Goal: Communication & Community: Answer question/provide support

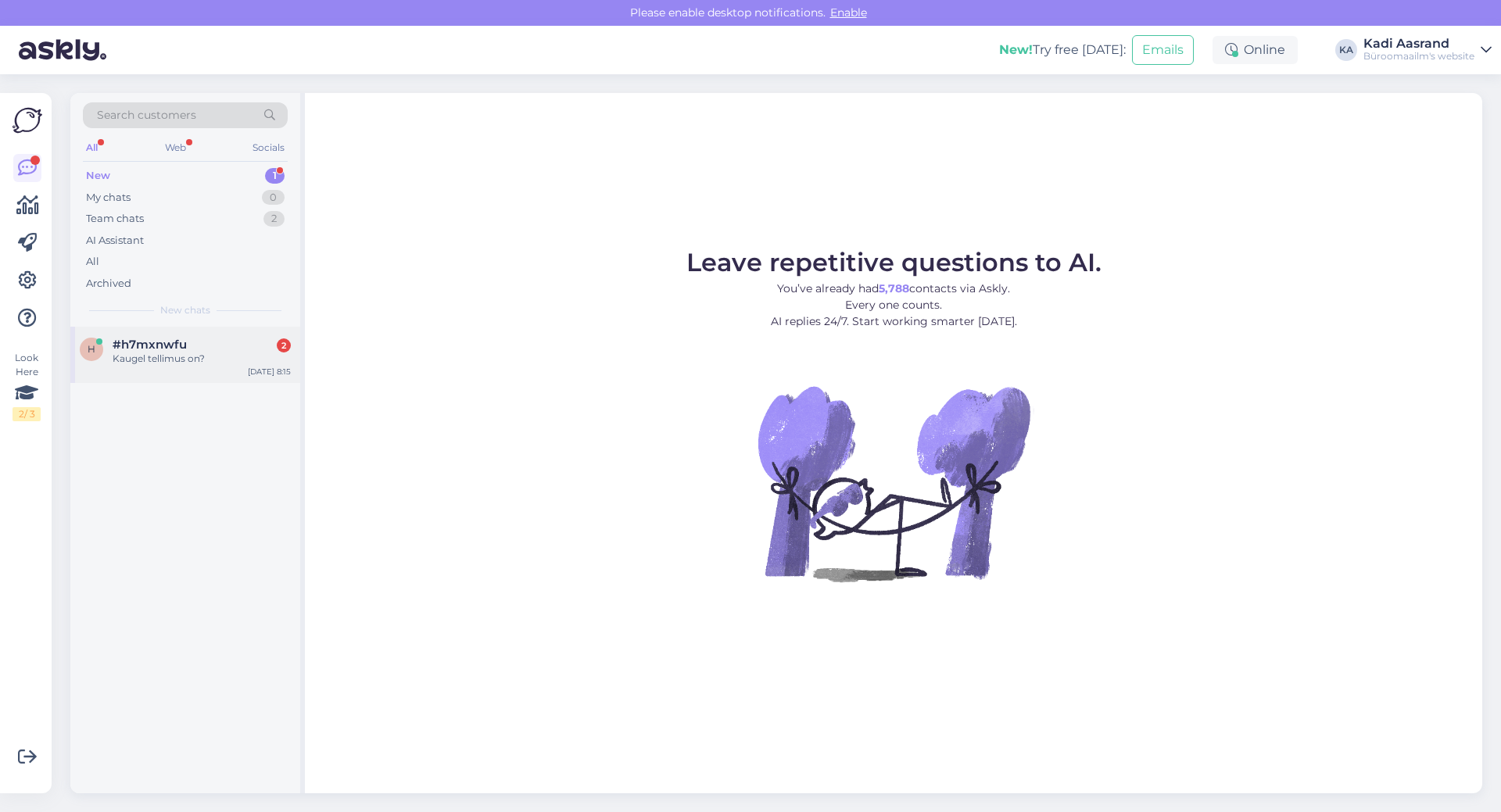
drag, startPoint x: 204, startPoint y: 353, endPoint x: 223, endPoint y: 382, distance: 34.7
click at [228, 392] on div "h #h7mxnwfu 2 Kaugel tellimus on? [DATE] 8:15" at bounding box center [185, 560] width 230 height 467
click at [217, 354] on div "Kaugel tellimus on?" at bounding box center [201, 359] width 179 height 14
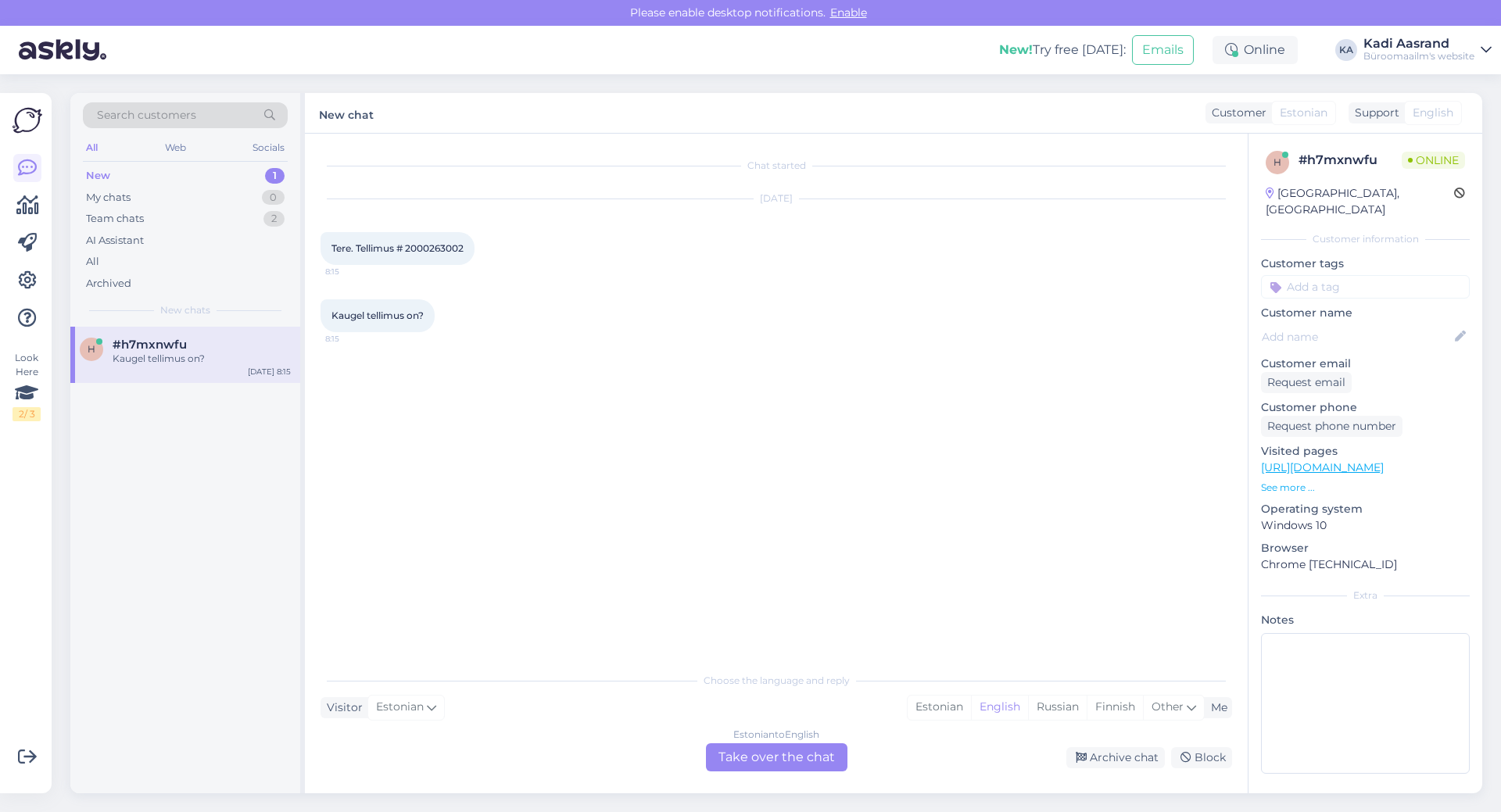
click at [410, 244] on span "Tere. Tellimus # 2000263002" at bounding box center [398, 248] width 132 height 12
drag, startPoint x: 407, startPoint y: 250, endPoint x: 476, endPoint y: 240, distance: 69.7
click at [475, 240] on div "Tere. Tellimus # 2000263002 8:15" at bounding box center [398, 248] width 154 height 33
copy span "2000263002"
click at [932, 713] on div "Estonian" at bounding box center [939, 707] width 63 height 24
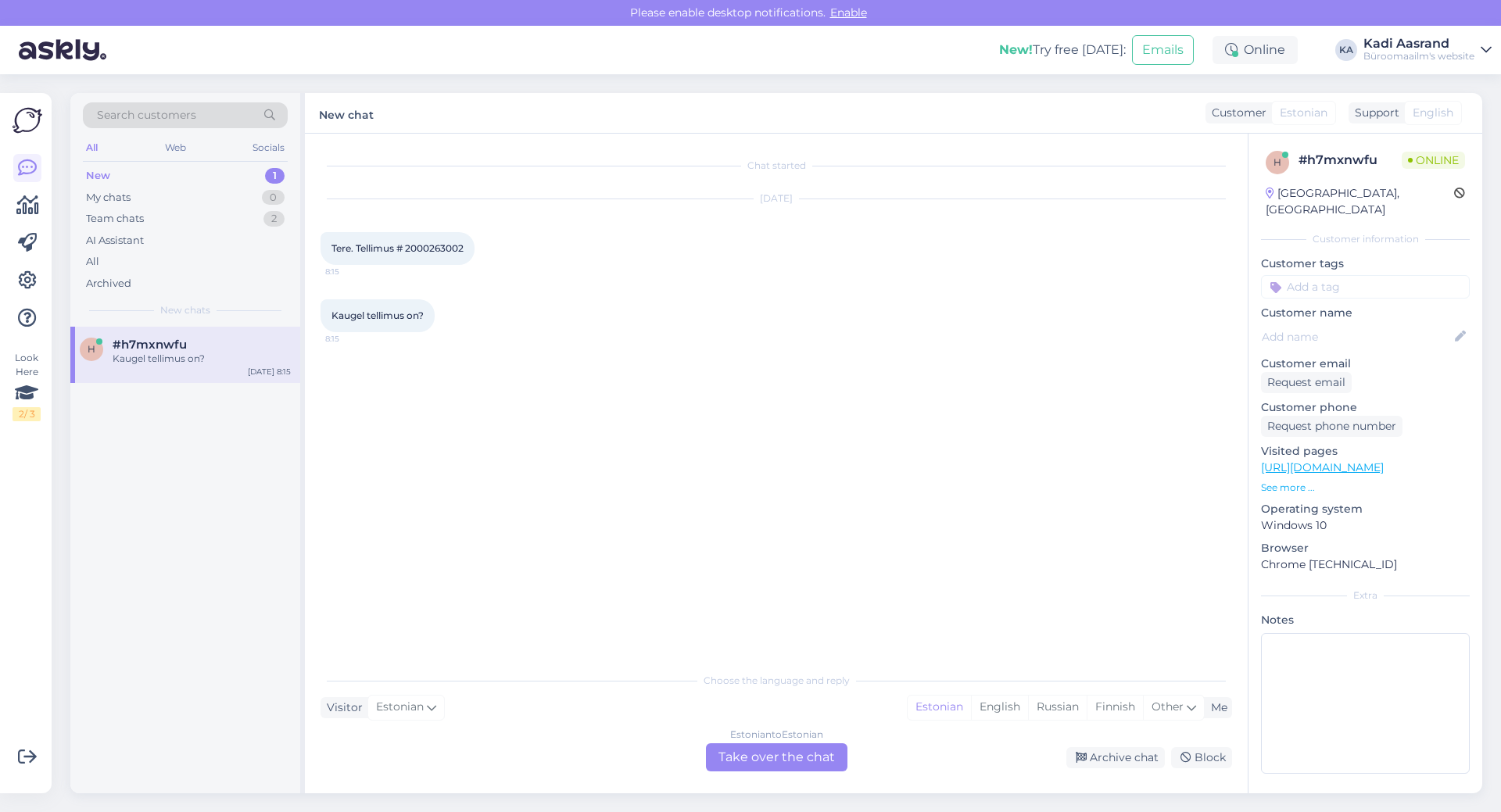
click at [754, 759] on div "Estonian to Estonian Take over the chat" at bounding box center [776, 757] width 141 height 28
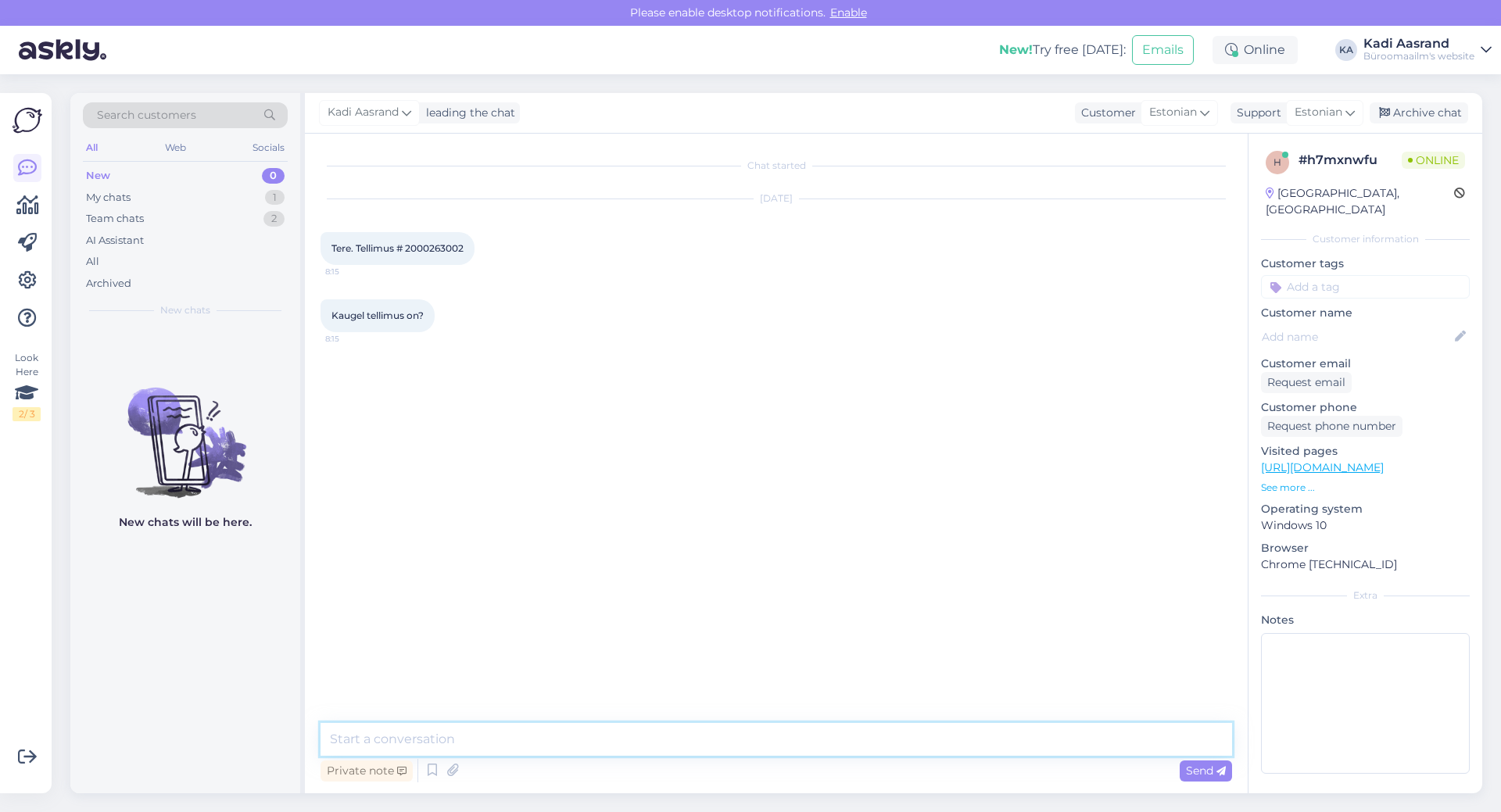
drag, startPoint x: 613, startPoint y: 744, endPoint x: 605, endPoint y: 733, distance: 13.6
click at [613, 744] on textarea at bounding box center [776, 739] width 911 height 33
click at [910, 739] on textarea "Tere, eile õhtul on läinud Teie tellimus kulleri kätte. Eeldaks, et [PERSON_NAM…" at bounding box center [776, 739] width 911 height 33
type textarea "Tere, eile õhtul on läinud Teie tellimus kulleri kätte. Eeldaks, et [PERSON_NAM…"
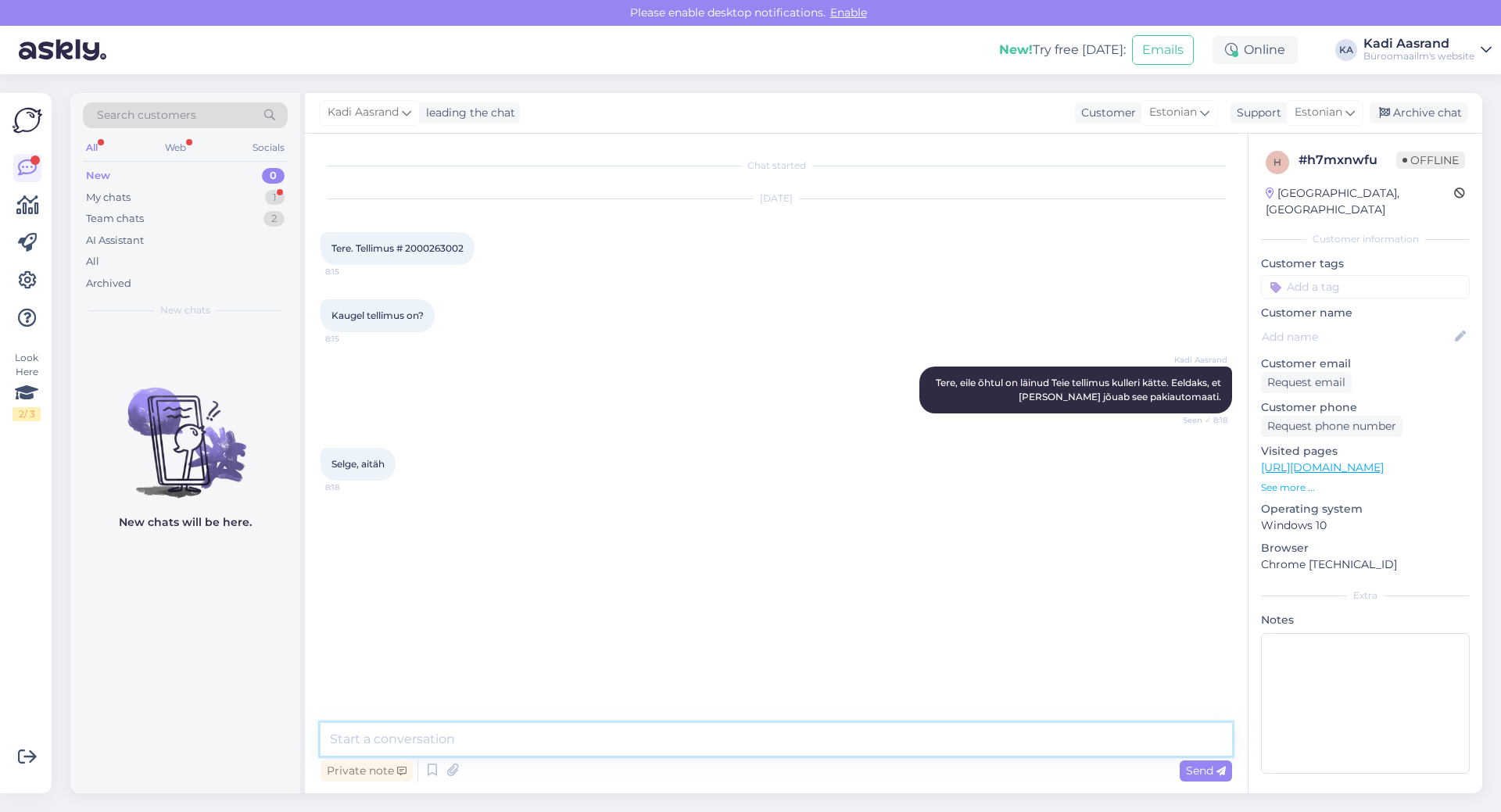
click at [519, 734] on textarea at bounding box center [776, 739] width 911 height 33
type textarea "[PERSON_NAME] [PERSON_NAME] päeva!"
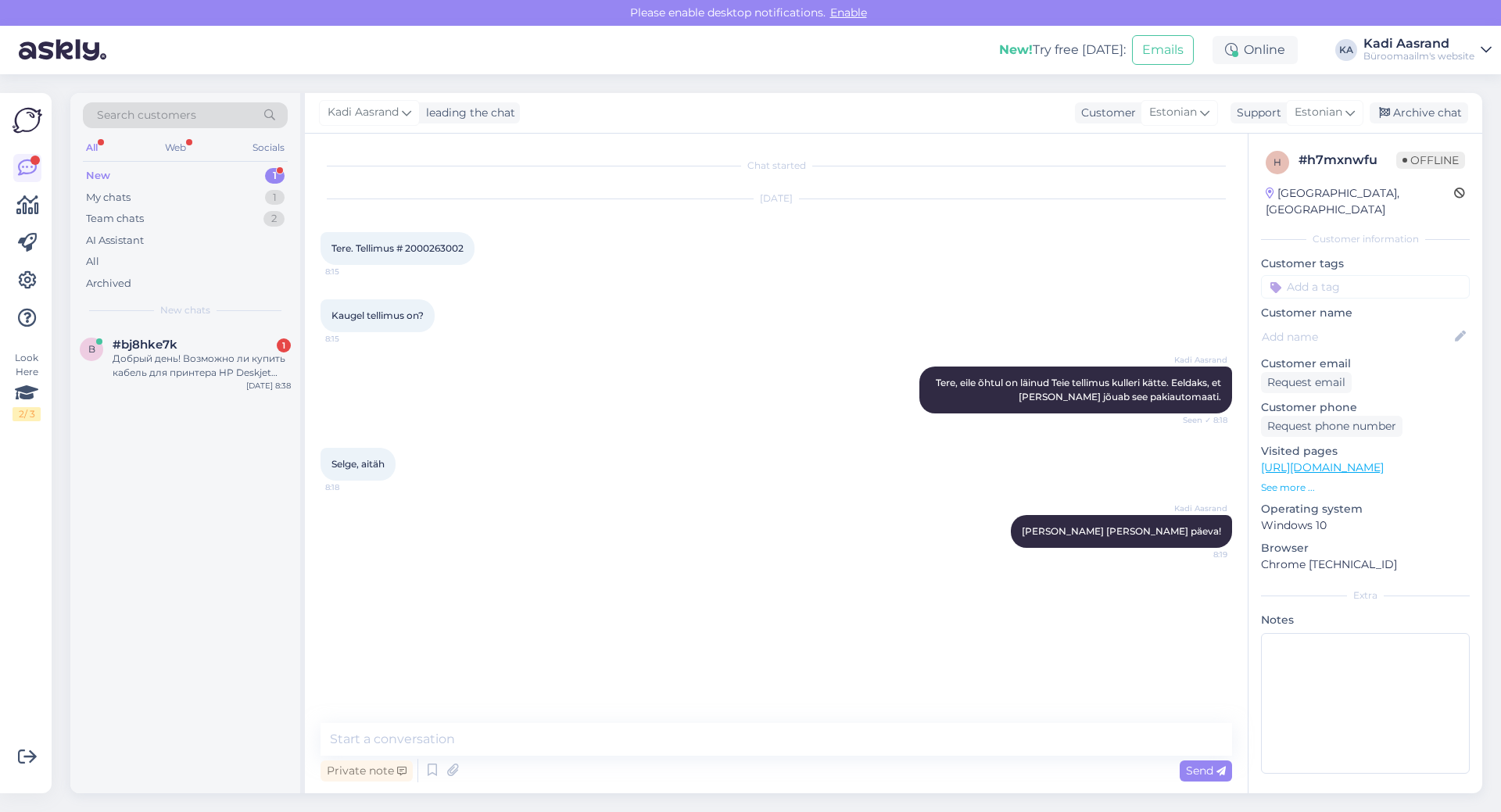
click at [143, 167] on div "New 1" at bounding box center [185, 176] width 205 height 22
click at [179, 355] on div "Добрый день! Возможно ли купить кабель для принтера HP Deskjet 3720 или HP Desk…" at bounding box center [201, 365] width 179 height 28
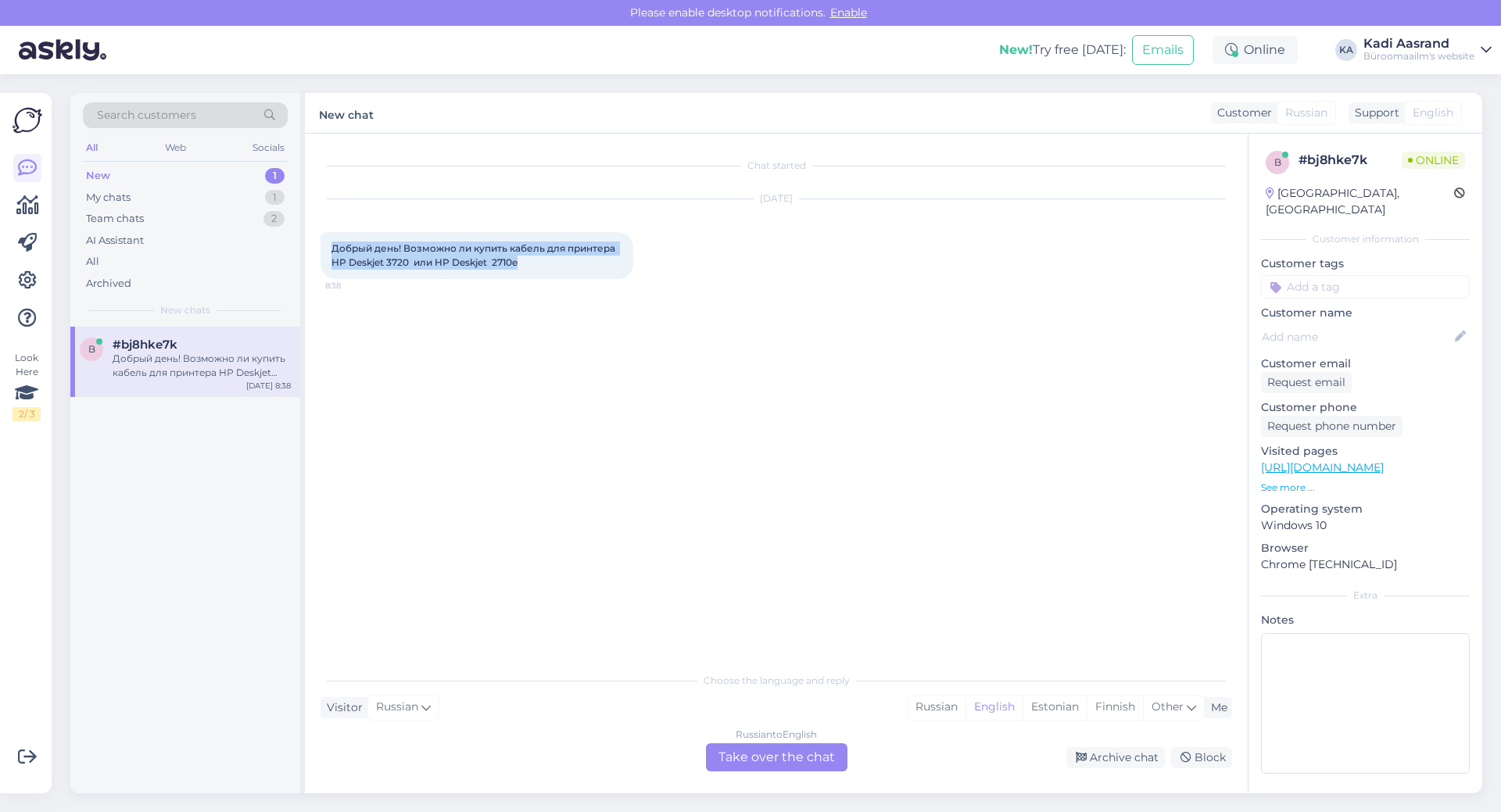
drag, startPoint x: 334, startPoint y: 247, endPoint x: 578, endPoint y: 273, distance: 245.4
click at [578, 273] on div "Добрый день! Возможно ли купить кабель для принтера HP Deskjet 3720 или HP Desk…" at bounding box center [477, 255] width 313 height 47
copy span "Добрый день! Возможно ли купить кабель для принтера HP Deskjet 3720 или HP Desk…"
click at [1053, 708] on div "Estonian" at bounding box center [1054, 707] width 64 height 24
click at [727, 754] on div "Russian to Estonian Take over the chat" at bounding box center [776, 757] width 141 height 28
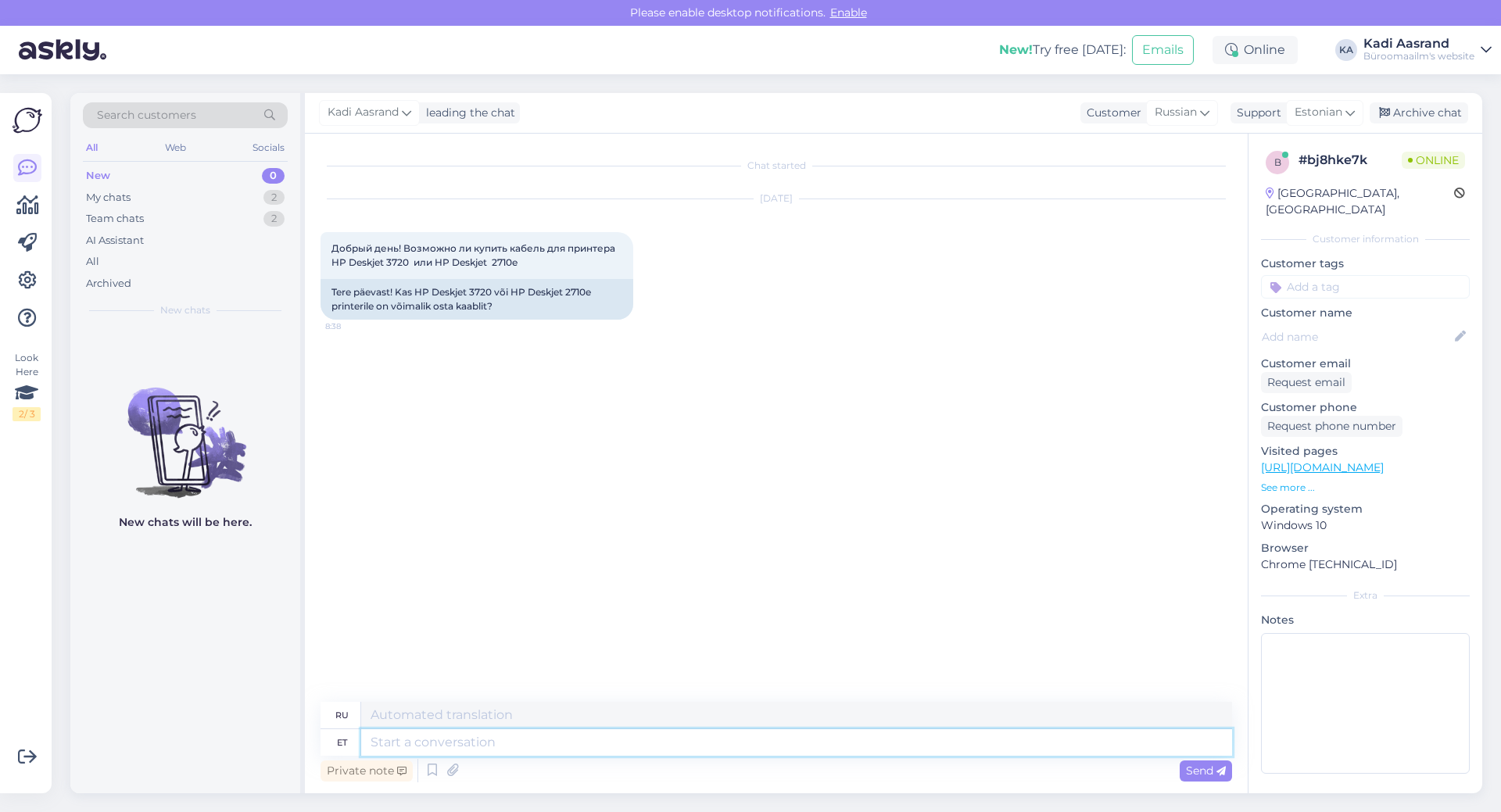
click at [498, 735] on textarea at bounding box center [796, 742] width 871 height 26
type textarea "Tere,"
type textarea "Привет,"
type textarea "[PERSON_NAME], soovitan he"
type textarea "Привет, я рекомендую"
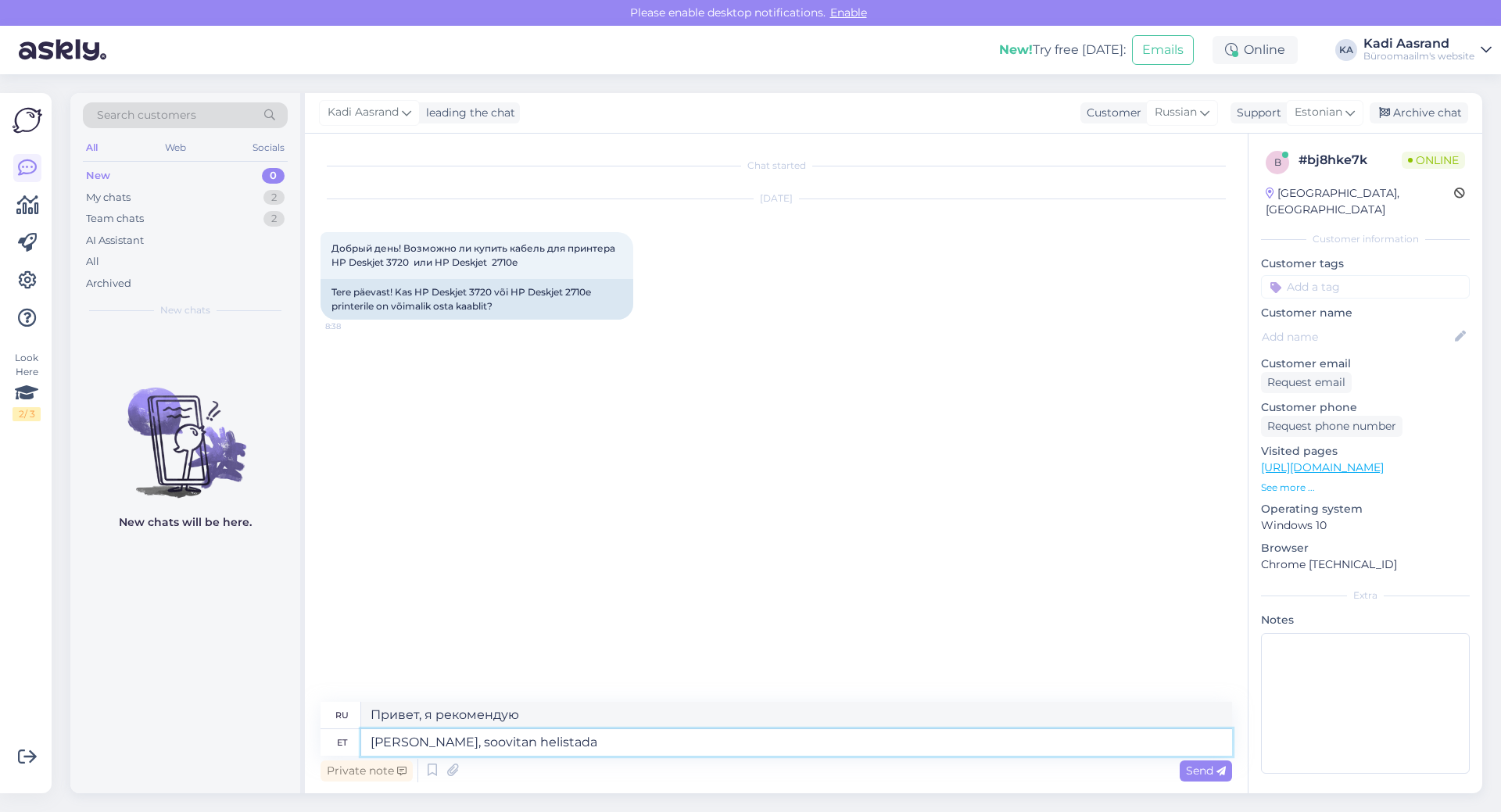
type textarea "[PERSON_NAME], soovitan helistada m"
type textarea "Здравствуйте, рекомендую позвонить."
type textarea "[PERSON_NAME], soovitan helistada meie t"
type textarea "Здравствуйте, рекомендую позвонить нам."
type textarea "[PERSON_NAME], soovitan helistada meie tehnika"
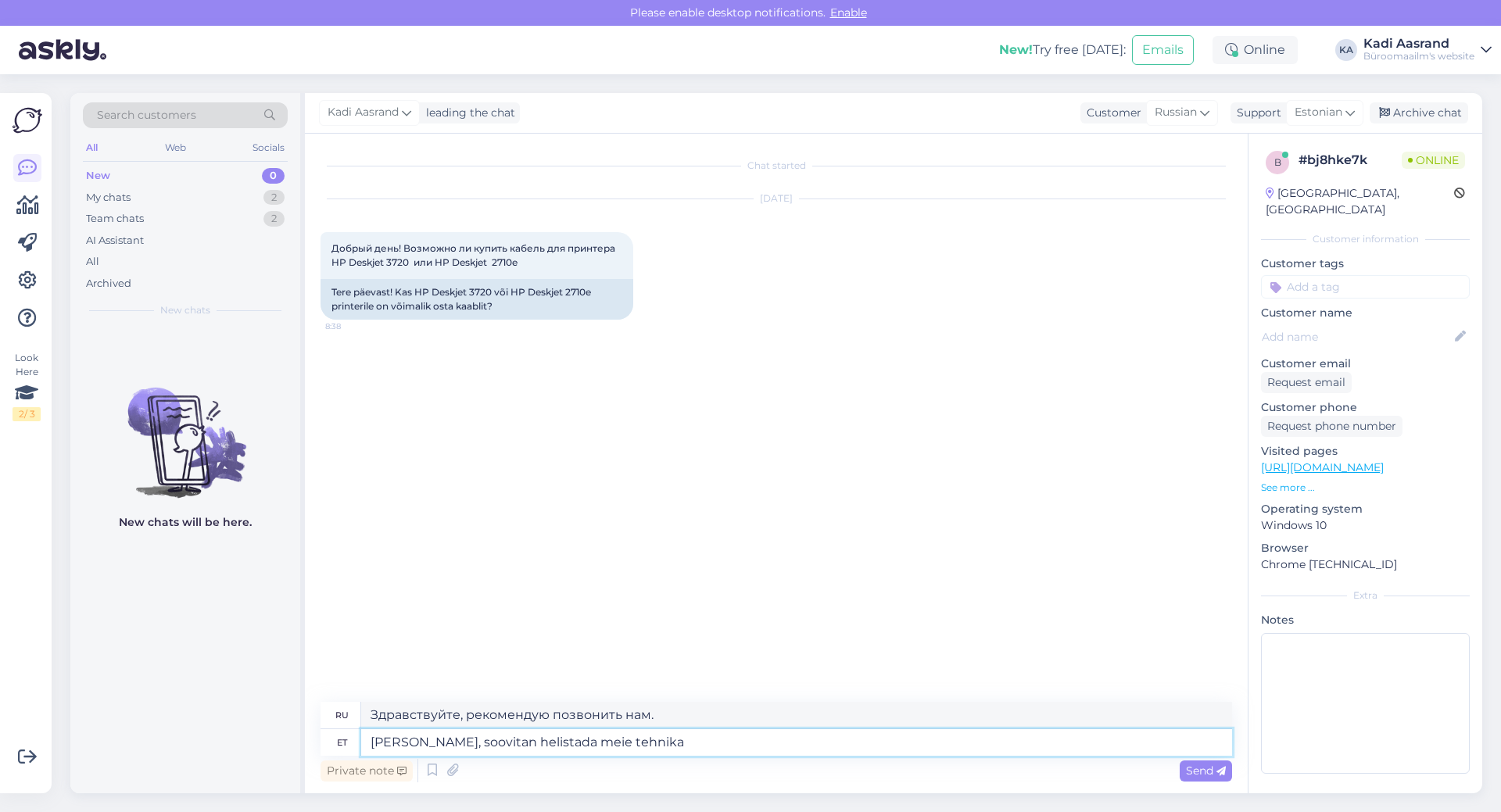
type textarea "Здравствуйте, рекомендую позвонить нашему специалисту."
type textarea "[PERSON_NAME], soovitan helistada meie tehnika"
type textarea "Здравствуйте, рекомендую позвонить в нашу техподдержку."
type textarea "[PERSON_NAME], soovitan helistada meie tehnikao"
type textarea "Здравствуйте, рекомендую позвонить нашему специалисту."
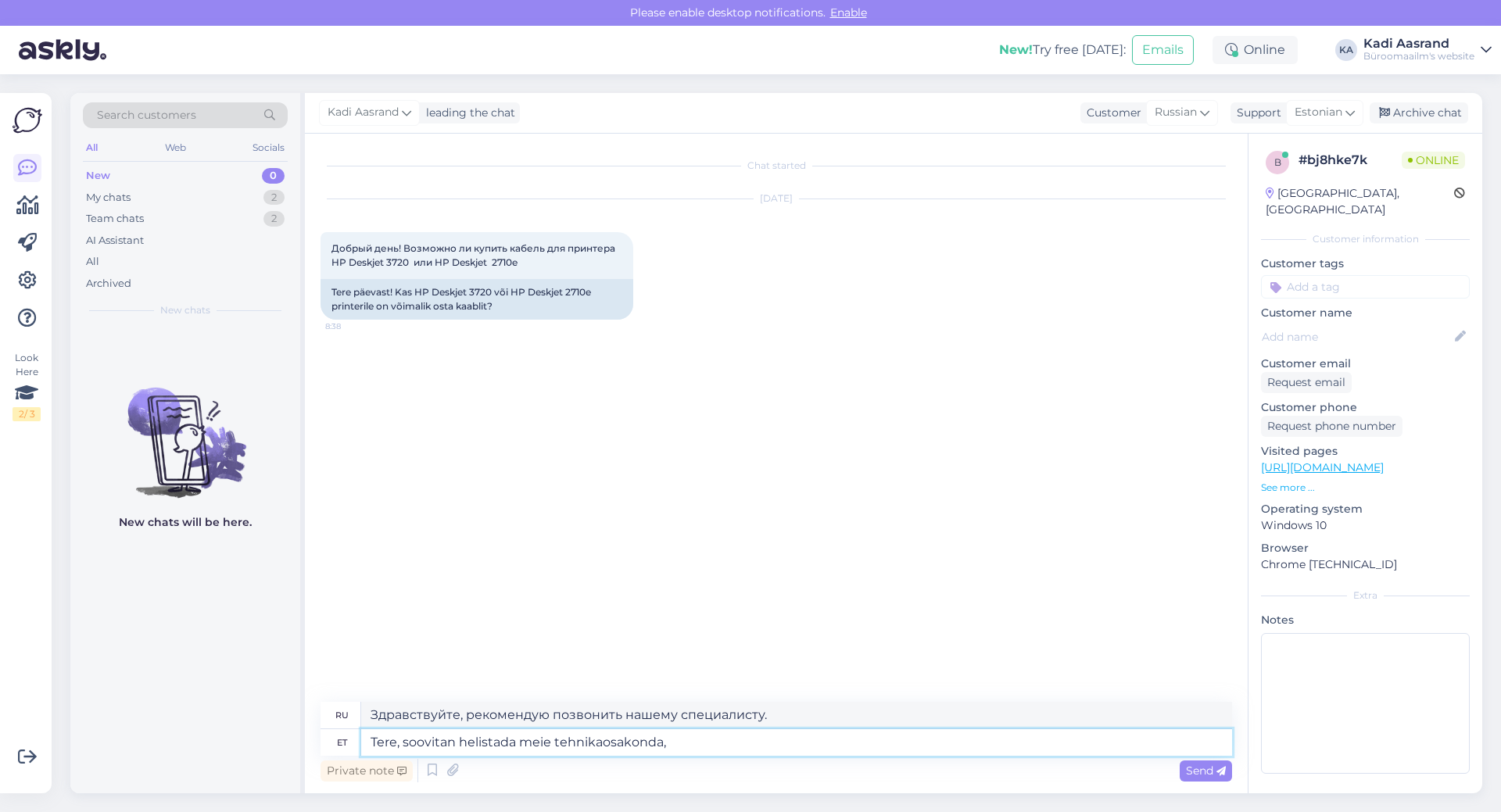
type textarea "Tere, soovitan helistada meie tehnikaosakonda, e"
type textarea "Здравствуйте, рекомендую позвонить в наш технический отдел,"
type textarea "Tere, soovitan helistada meie tehnikaosakonda, et n"
type textarea "Здравствуйте, я рекомендую позвонить в наш технический отдел"
type textarea "Tere, soovitan helistada meie tehnikaosakonda, et nemad o"
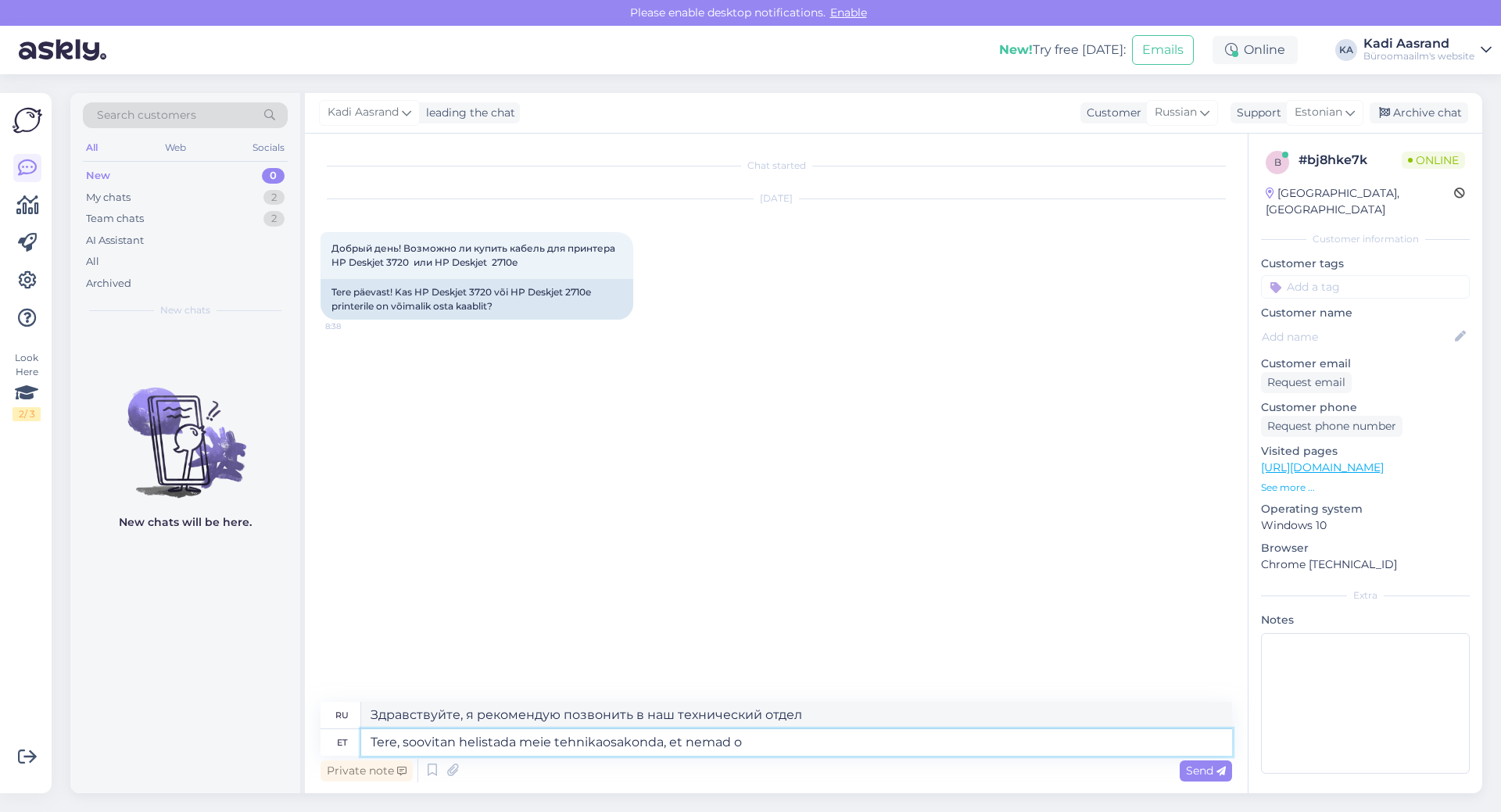
type textarea "Здравствуйте, я рекомендую позвонить в наш технический отдел, чтобы они могли"
type textarea "[PERSON_NAME], soovitan helistada meie tehnikaosakonda, et nemad oskavad T"
type textarea "Здравствуйте, я рекомендую позвонить в наш технический отдел, чтобы они могли п…"
type textarea "Tere, soovitan helistada meie tehnikaosakonda, et nemad oskavad Teile"
type textarea "Здравствуйте, я рекомендую позвонить в наш технический отдел, чтобы они могли в…"
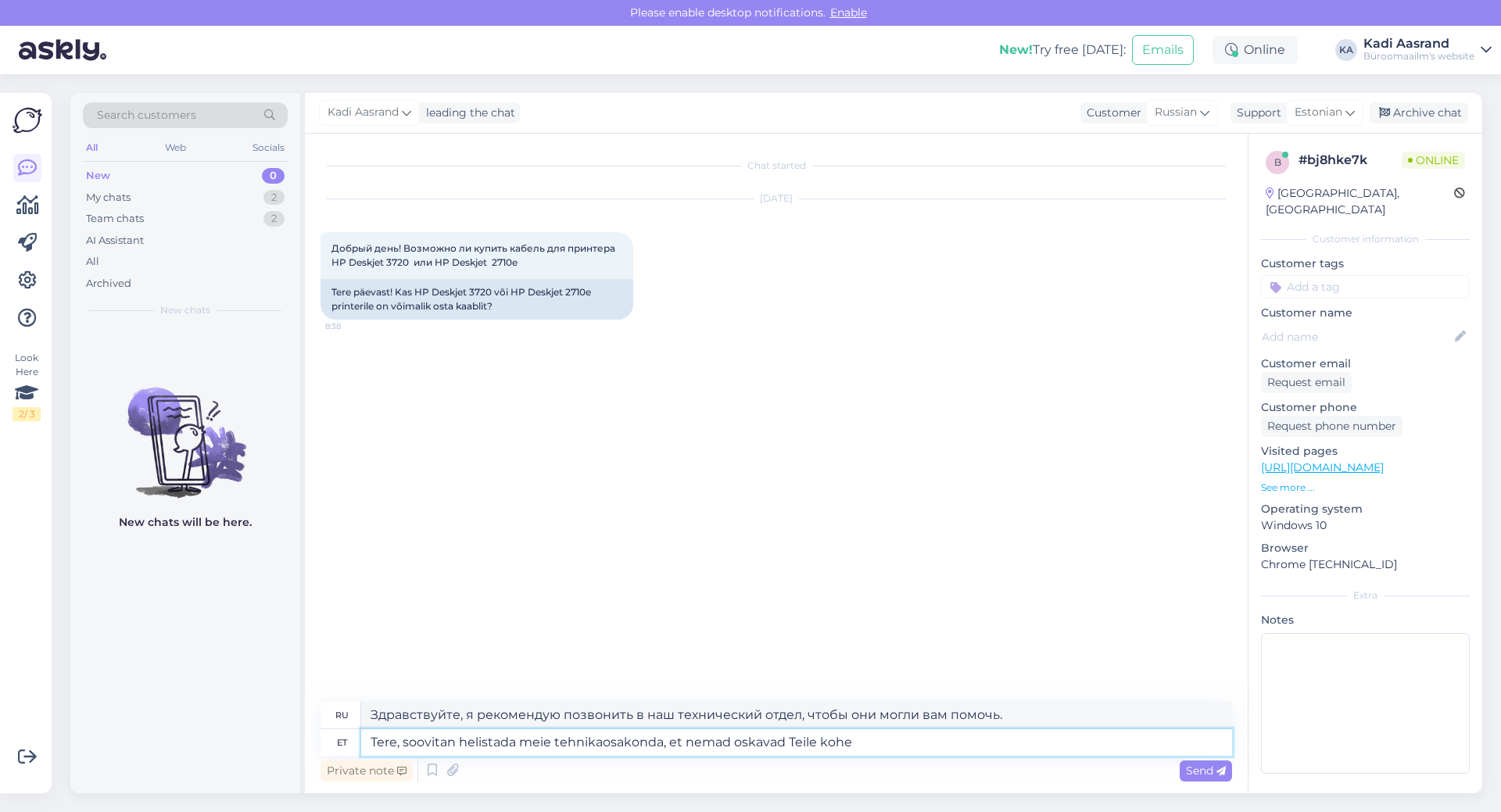
type textarea "Tere, soovitan helistada meie tehnikaosakonda, et nemad oskavad Teile kohe"
type textarea "Здравствуйте, я рекомендую вам позвонить в наш технический отдел, чтобы они мог…"
type textarea "Tere, soovitan helistada meie tehnikaosakonda, et nemad oskavad Teile kohe öelda"
type textarea "Здравствуйте, я рекомендую позвонить в наш технический отдел, чтобы они могли в…"
type textarea "[PERSON_NAME], soovitan helistada meie tehnikaosakonda, et nemad oskavad Teile …"
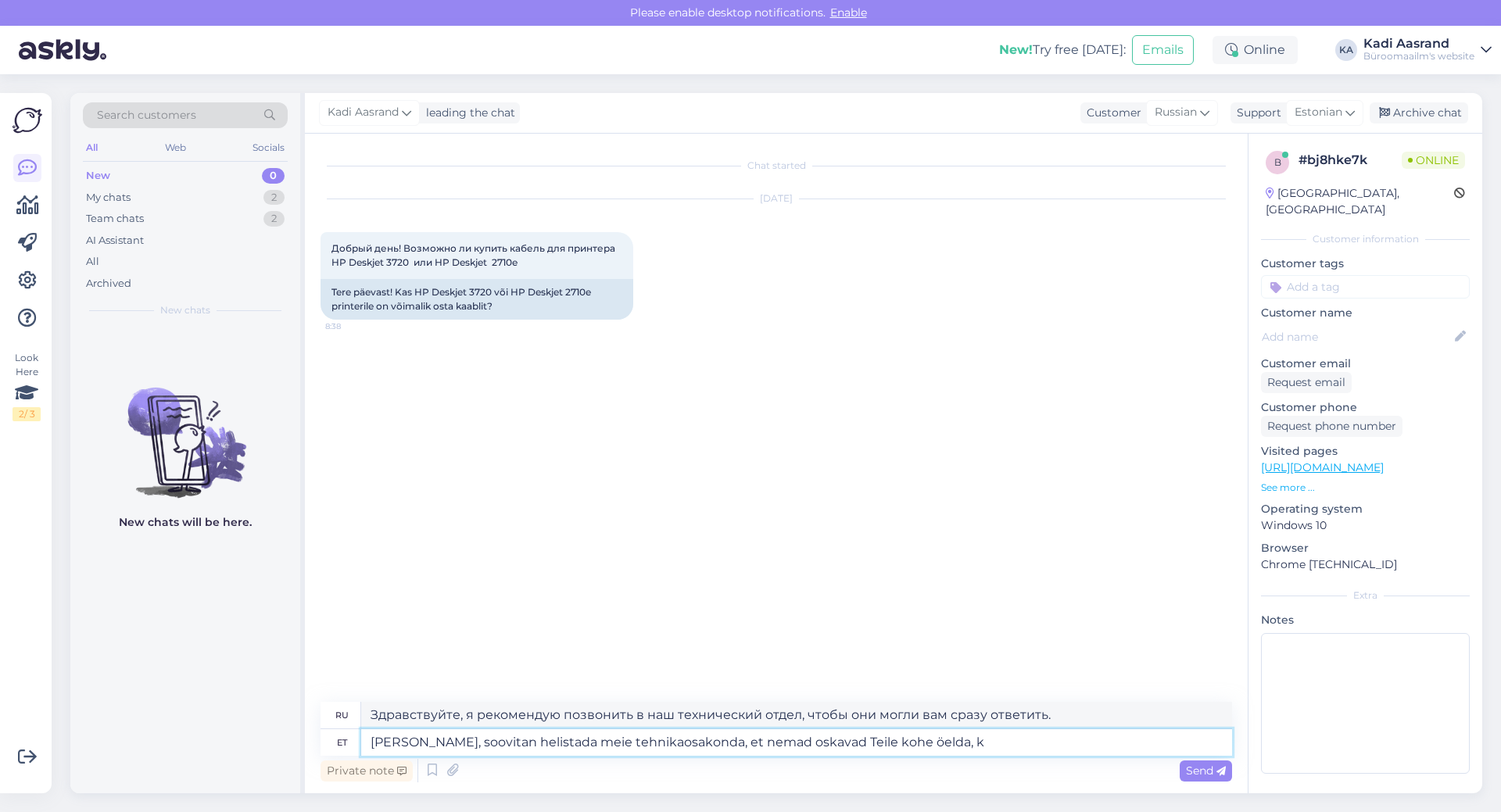
type textarea "Здравствуйте, я рекомендую позвонить в наш технический отдел, чтобы они могли с…"
type textarea "Tere, soovitan helistada meie tehnikaosakonda, et nemad oskavad Teile kohe öeld…"
type textarea "Здравствуйте, я рекомендую позвонить в наш технический отдел, чтобы они могли с…"
type textarea "Tere, soovitan helistada meie tehnikaosakonda, et nemad oskavad Teile kohe öeld…"
type textarea "Здравствуйте, я рекомендую позвонить в наш технический отдел, чтобы они могли с…"
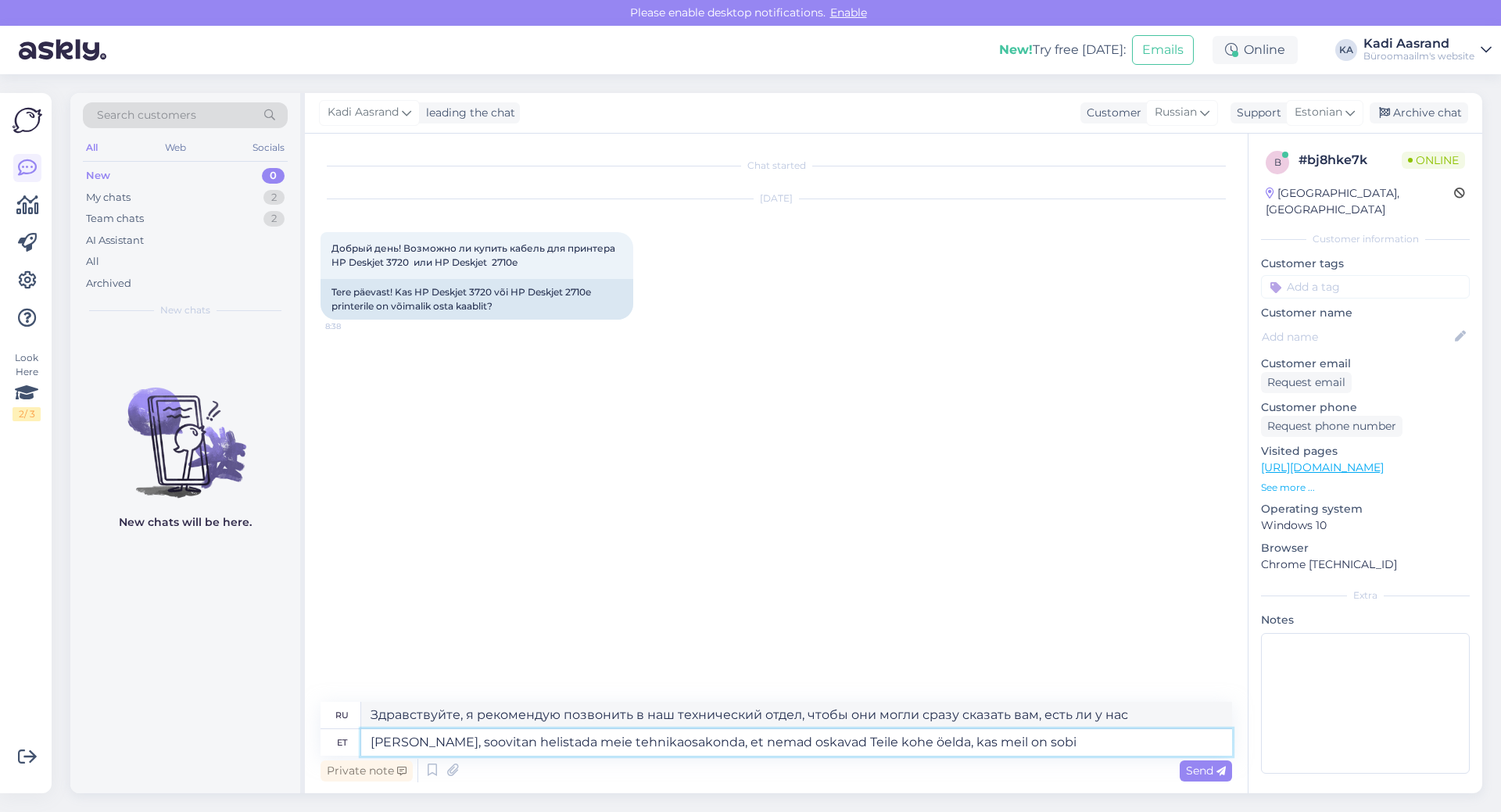
type textarea "[PERSON_NAME], soovitan helistada meie tehnikaosakonda, et nemad oskavad Teile …"
type textarea "Здравствуйте, я рекомендую позвонить в наш технический отдел, чтобы они сразу с…"
type textarea "Tere, soovitan helistada meie tehnikaosakonda, et nemad oskavad Teile kohe öeld…"
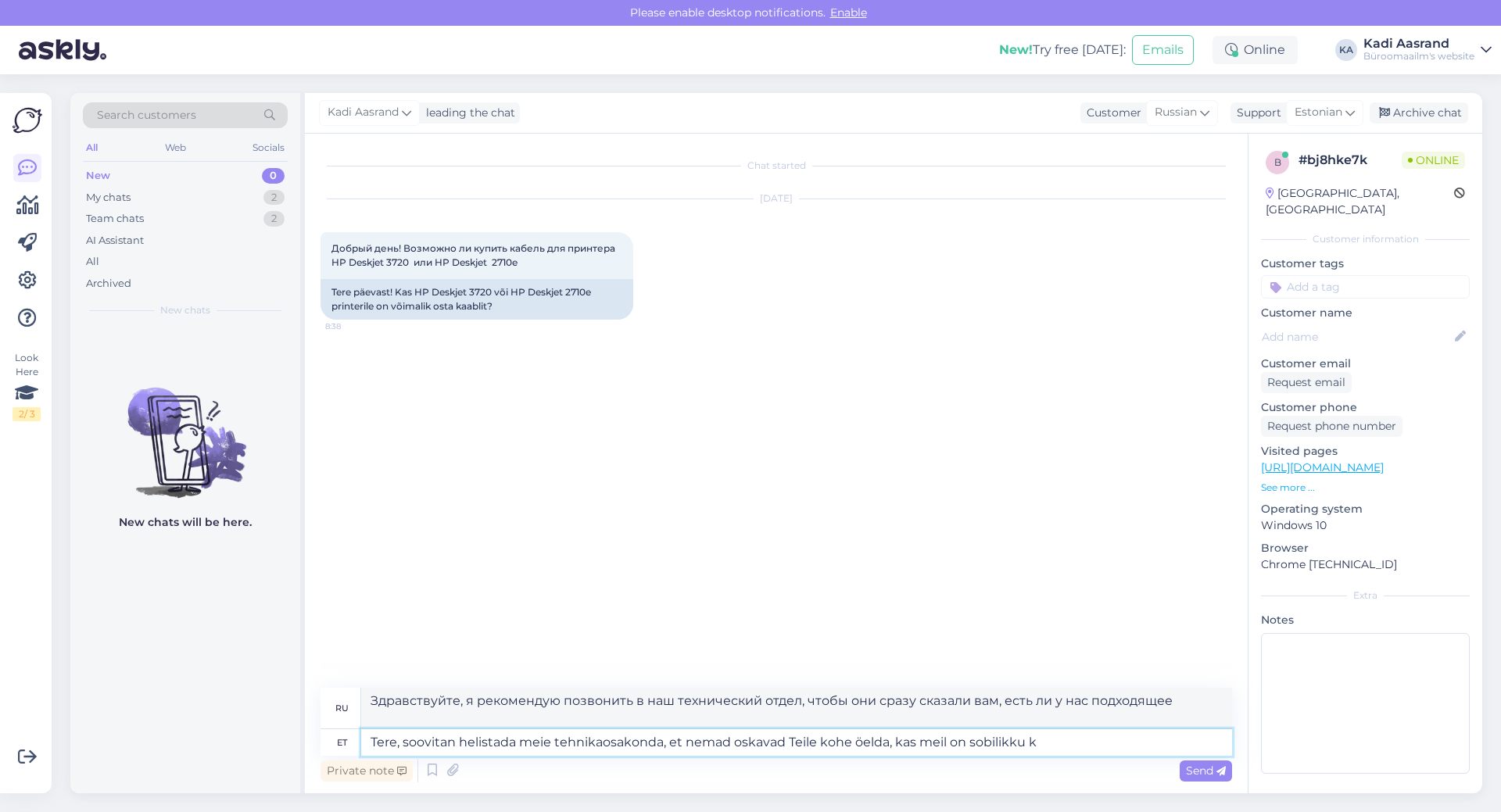
type textarea "Здравствуйте, я рекомендую вам позвонить в наш технический отдел, чтобы они сра…"
type textarea "Tere, soovitan helistada meie tehnikaosakonda, et nemad oskavad Teile kohe öeld…"
type textarea "Здравствуйте, я рекомендую вам позвонить в наш технический отдел, чтобы они сра…"
type textarea "Tere, soovitan helistada meie tehnikaosakonda, et nemad oskavad Teile kohe öeld…"
type textarea "Здравствуйте, я рекомендую вам позвонить в наш технический отдел, чтобы они сра…"
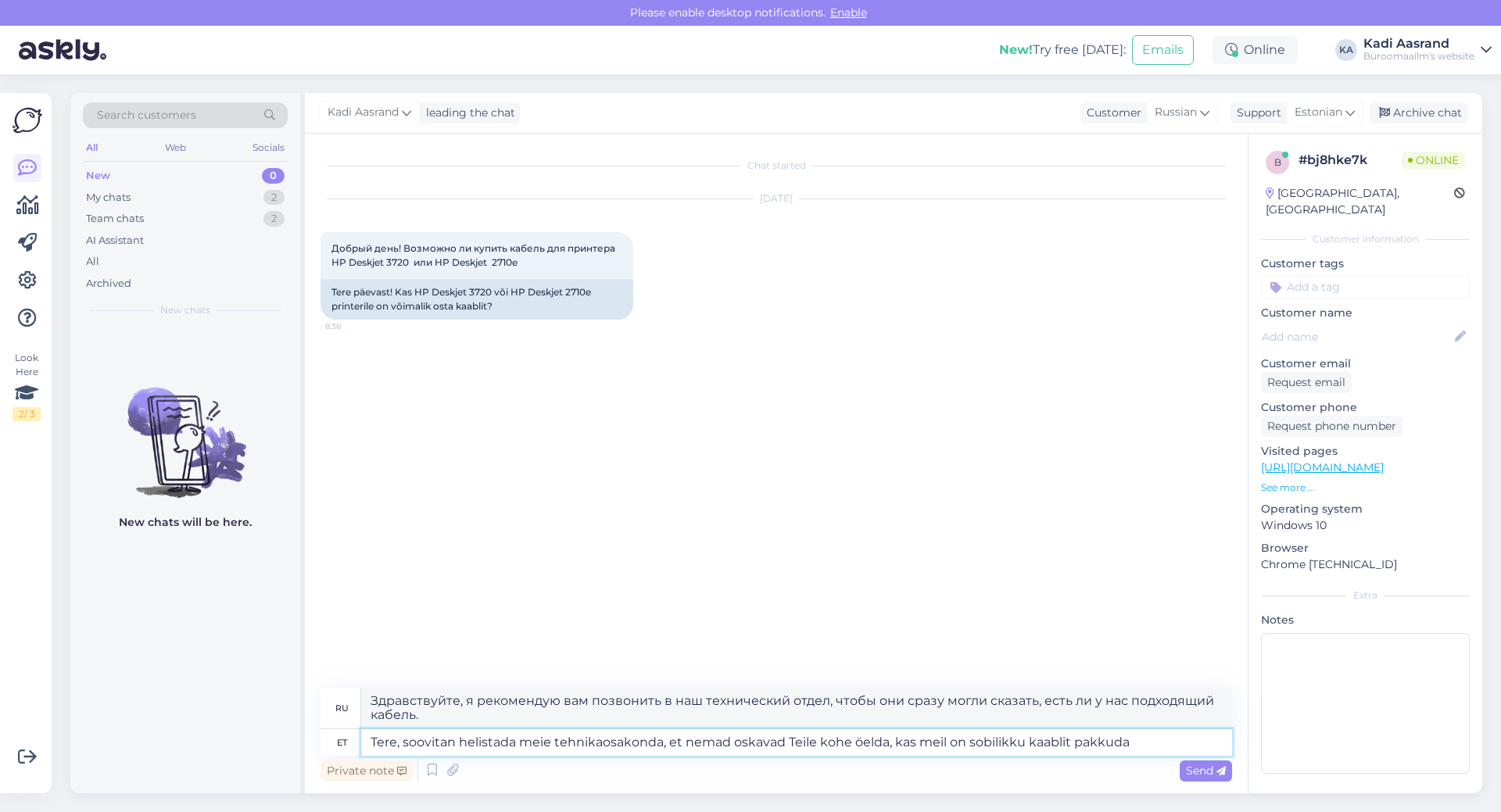
paste textarea "[PHONE_NUMBER]"
type textarea "Tere, soovitan helistada meie tehnikaosakonda, et nemad oskavad Teile kohe öeld…"
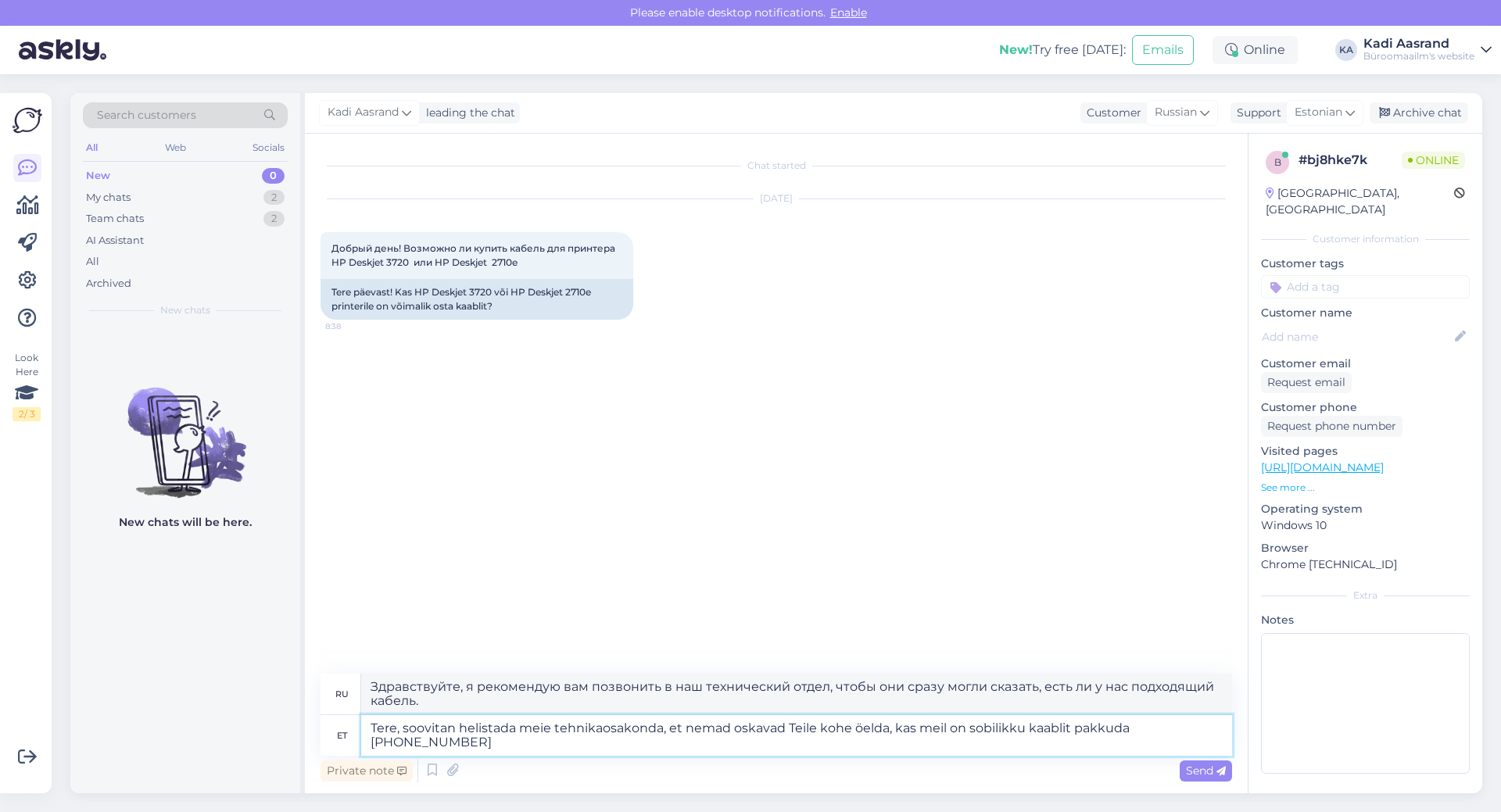
type textarea "Здравствуйте! Рекомендую позвонить в наш технический отдел, чтобы они сразу ска…"
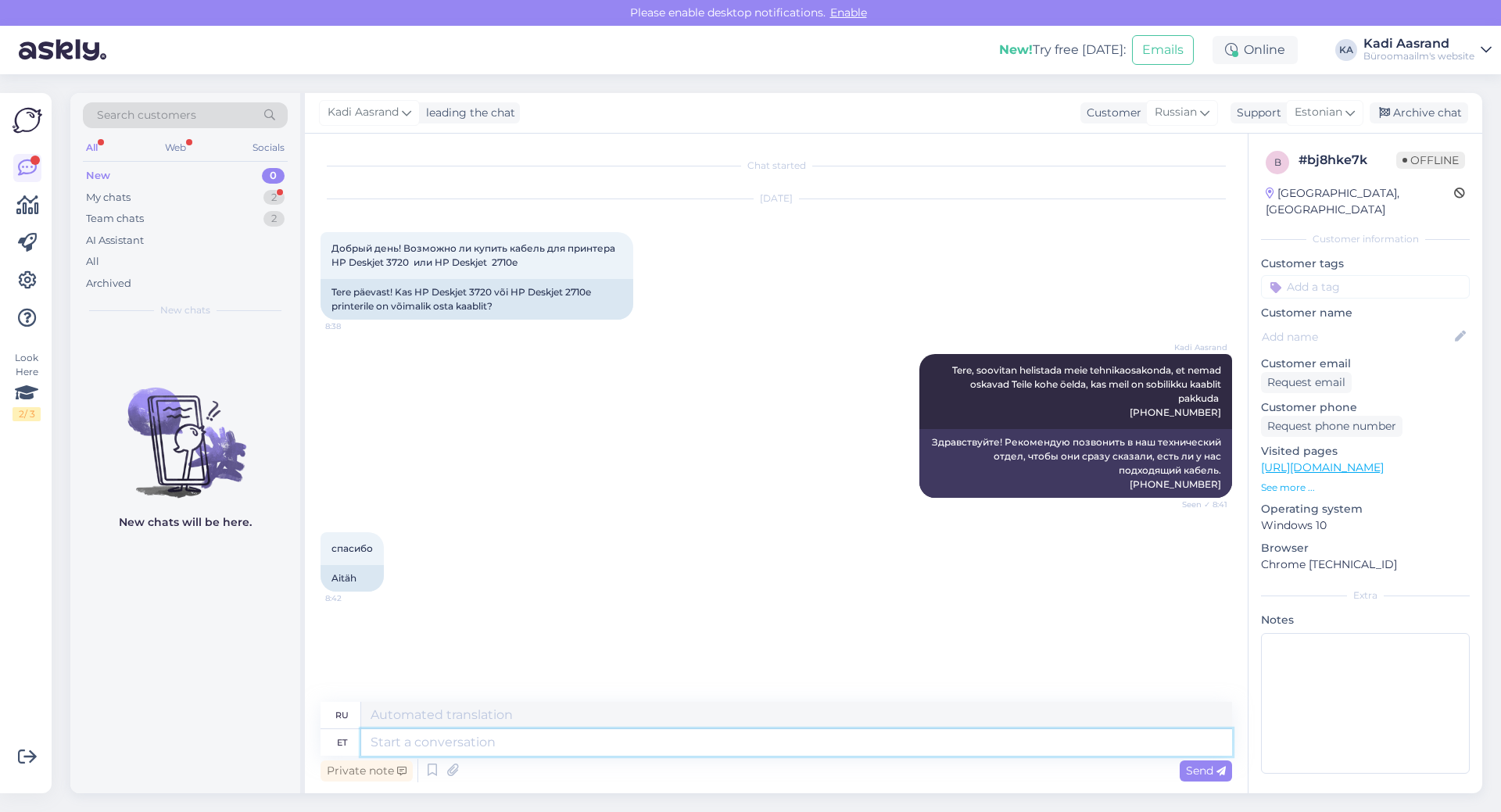
click at [564, 742] on textarea at bounding box center [796, 742] width 871 height 26
type textarea "Palun"
type textarea "Пожалуйста"
type textarea "[PERSON_NAME] k"
type textarea "Пожалуйста [PERSON_NAME]"
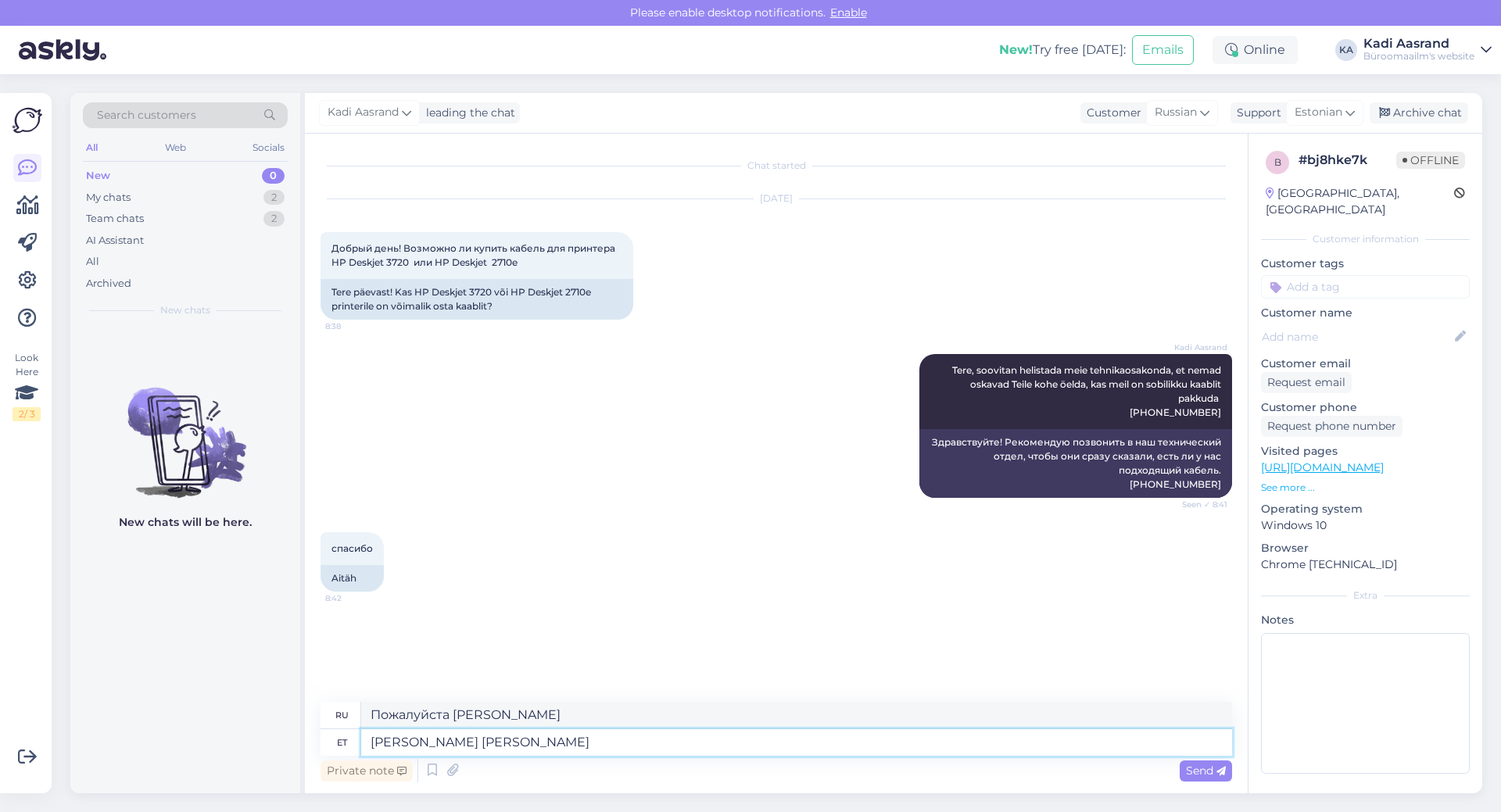
type textarea "[PERSON_NAME] [PERSON_NAME] p"
type textarea "Пожалуйста и хорошо"
type textarea "[PERSON_NAME] [PERSON_NAME] päeva!"
type textarea "Пожалуйста, хорошего вам дня!"
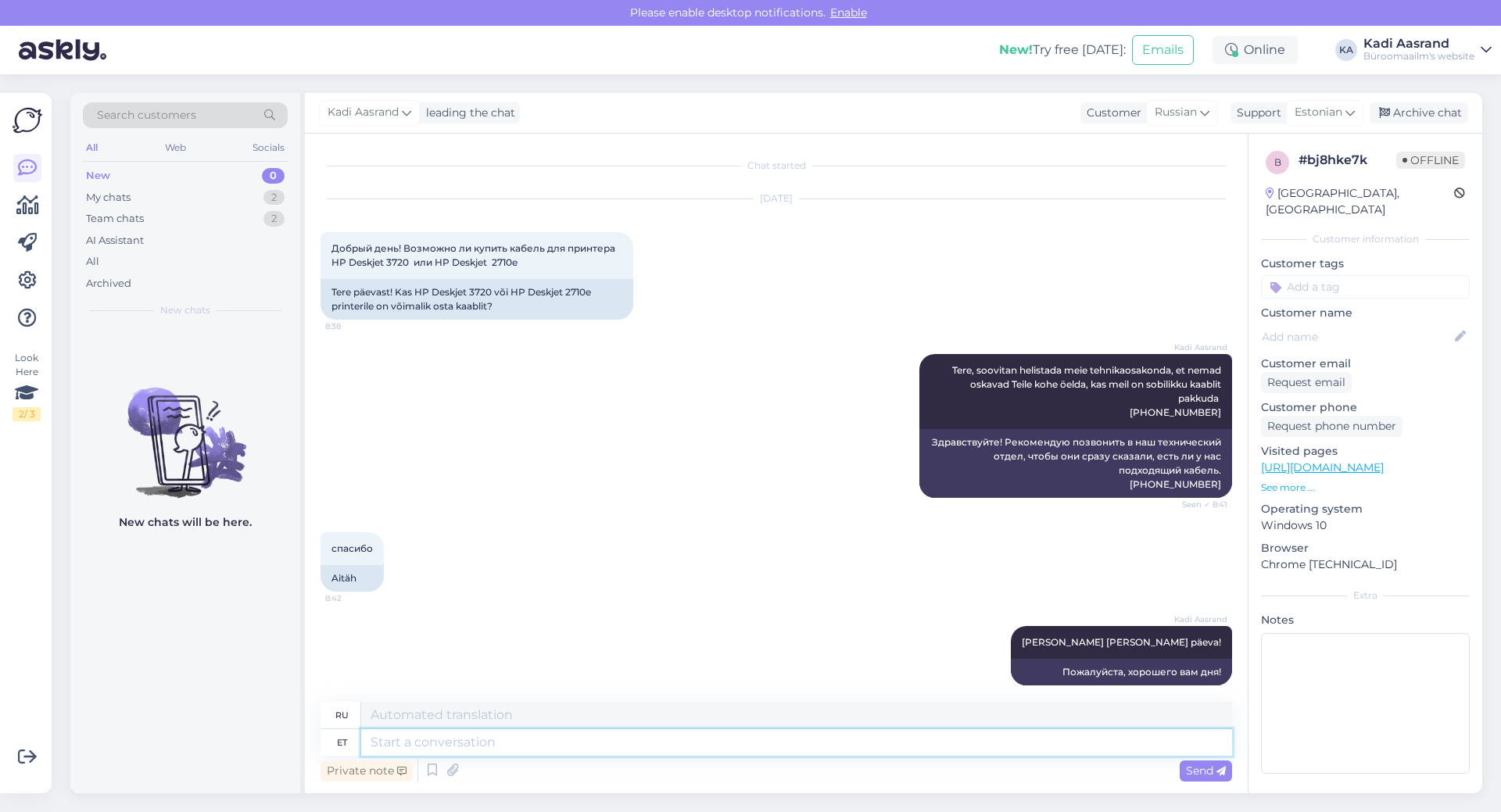
scroll to position [15, 0]
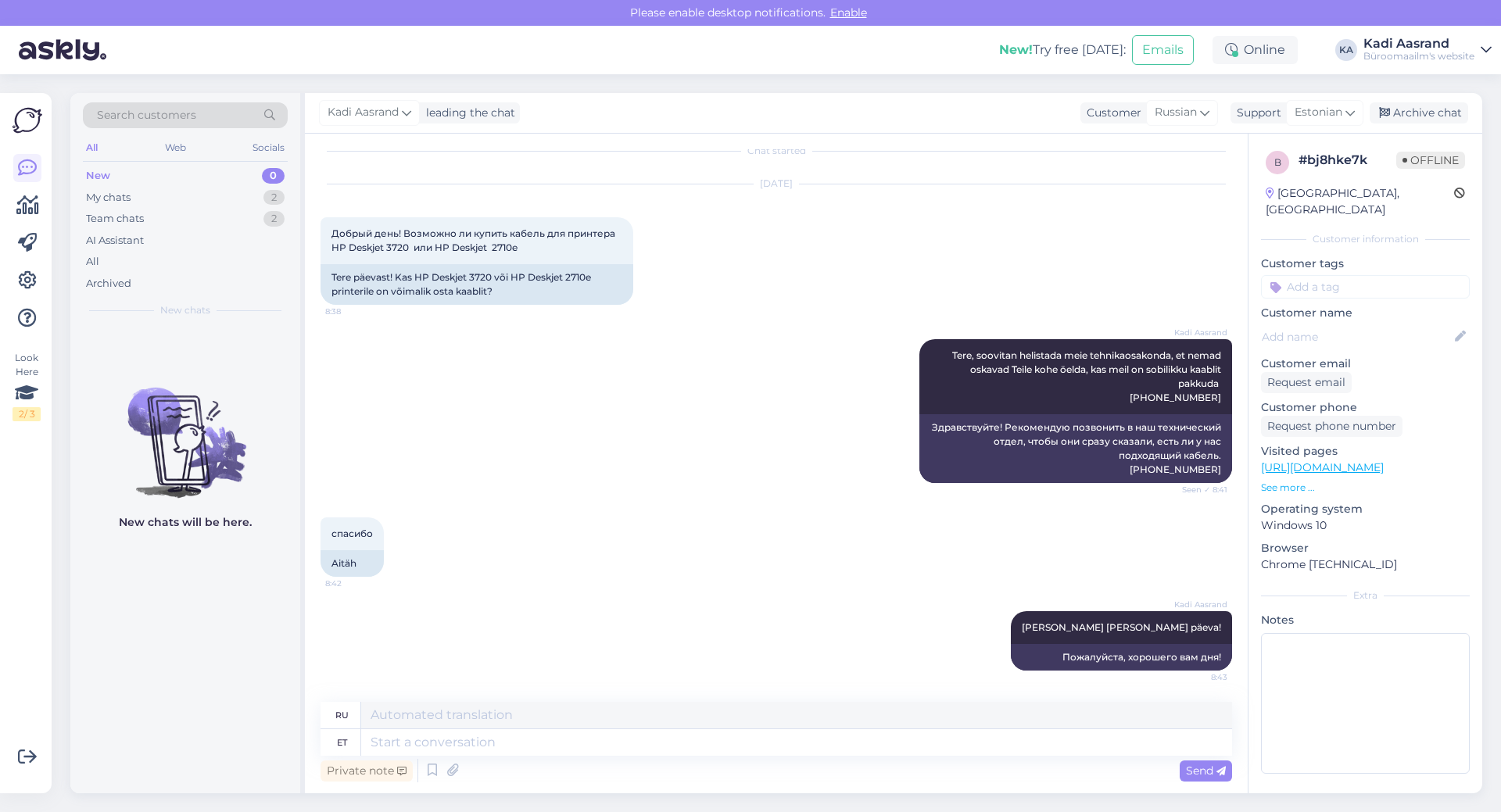
click at [637, 675] on div "Kadi Aasrand [PERSON_NAME] [PERSON_NAME] päeva! 8:43 Пожалуйста, хорошего вам д…" at bounding box center [776, 640] width 911 height 94
drag, startPoint x: 157, startPoint y: 197, endPoint x: 218, endPoint y: 289, distance: 110.4
click at [159, 200] on div "My chats 2" at bounding box center [185, 198] width 205 height 22
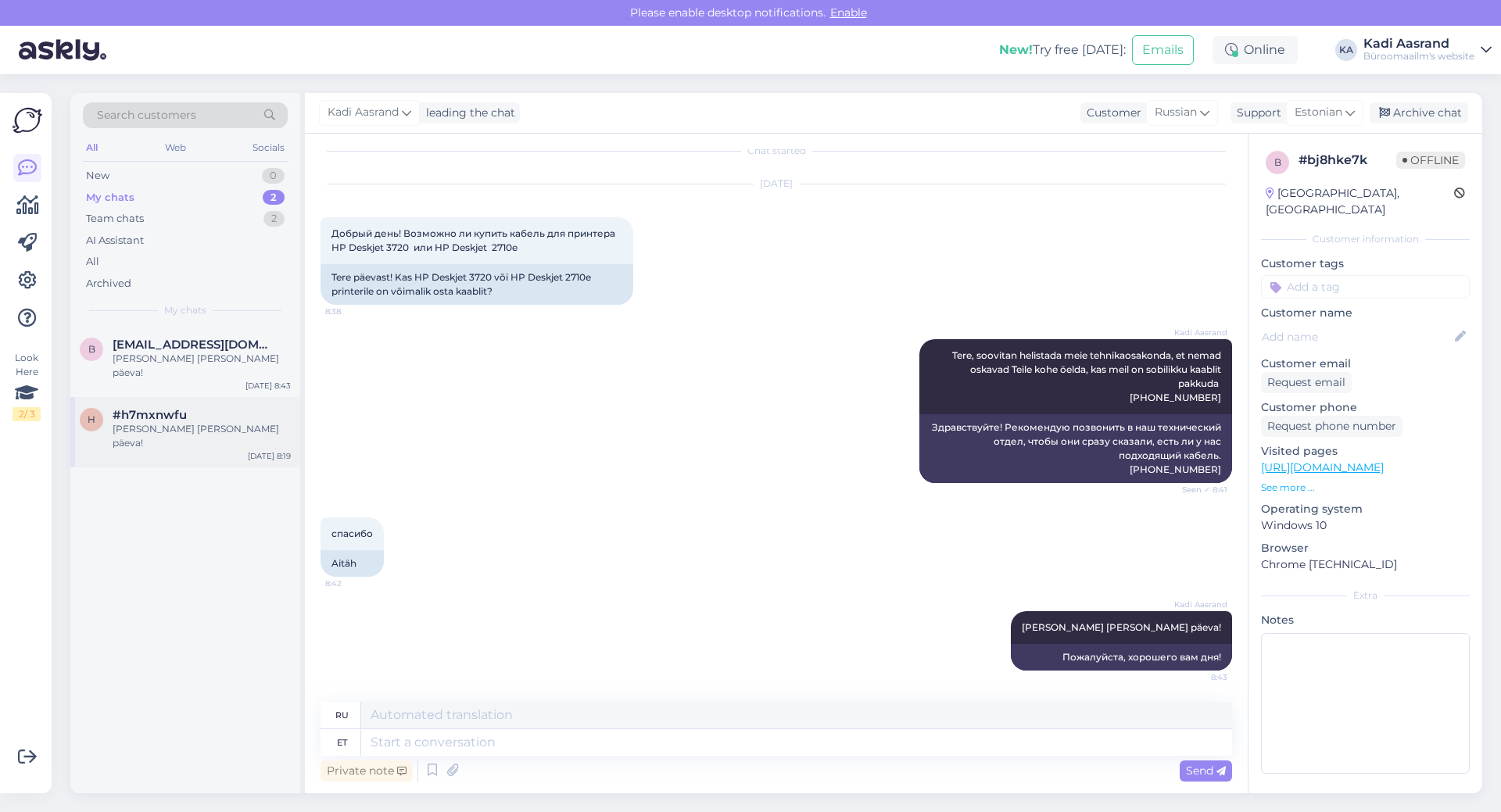
click at [219, 422] on div "[PERSON_NAME] [PERSON_NAME] päeva!" at bounding box center [201, 436] width 179 height 28
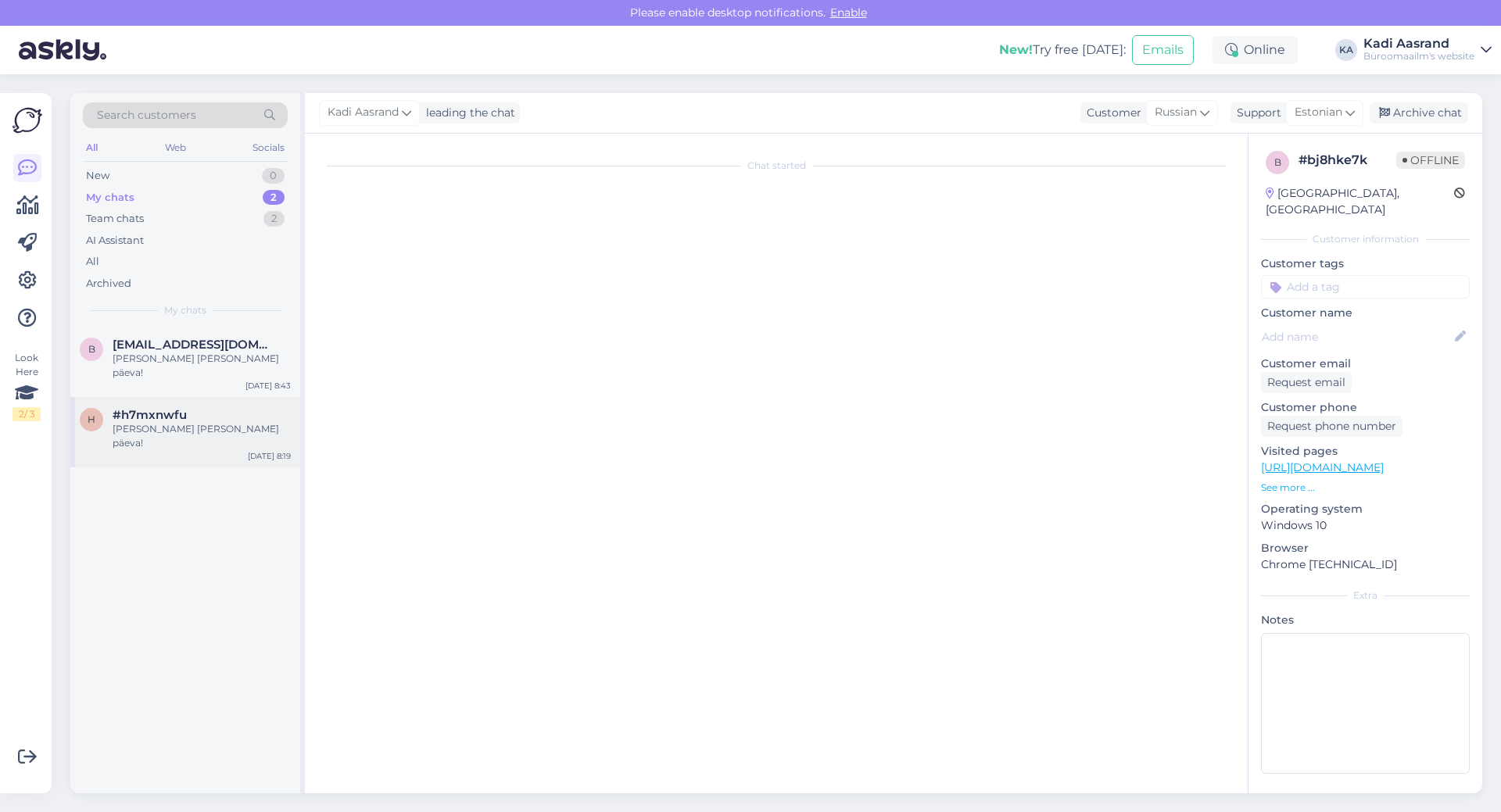
scroll to position [0, 0]
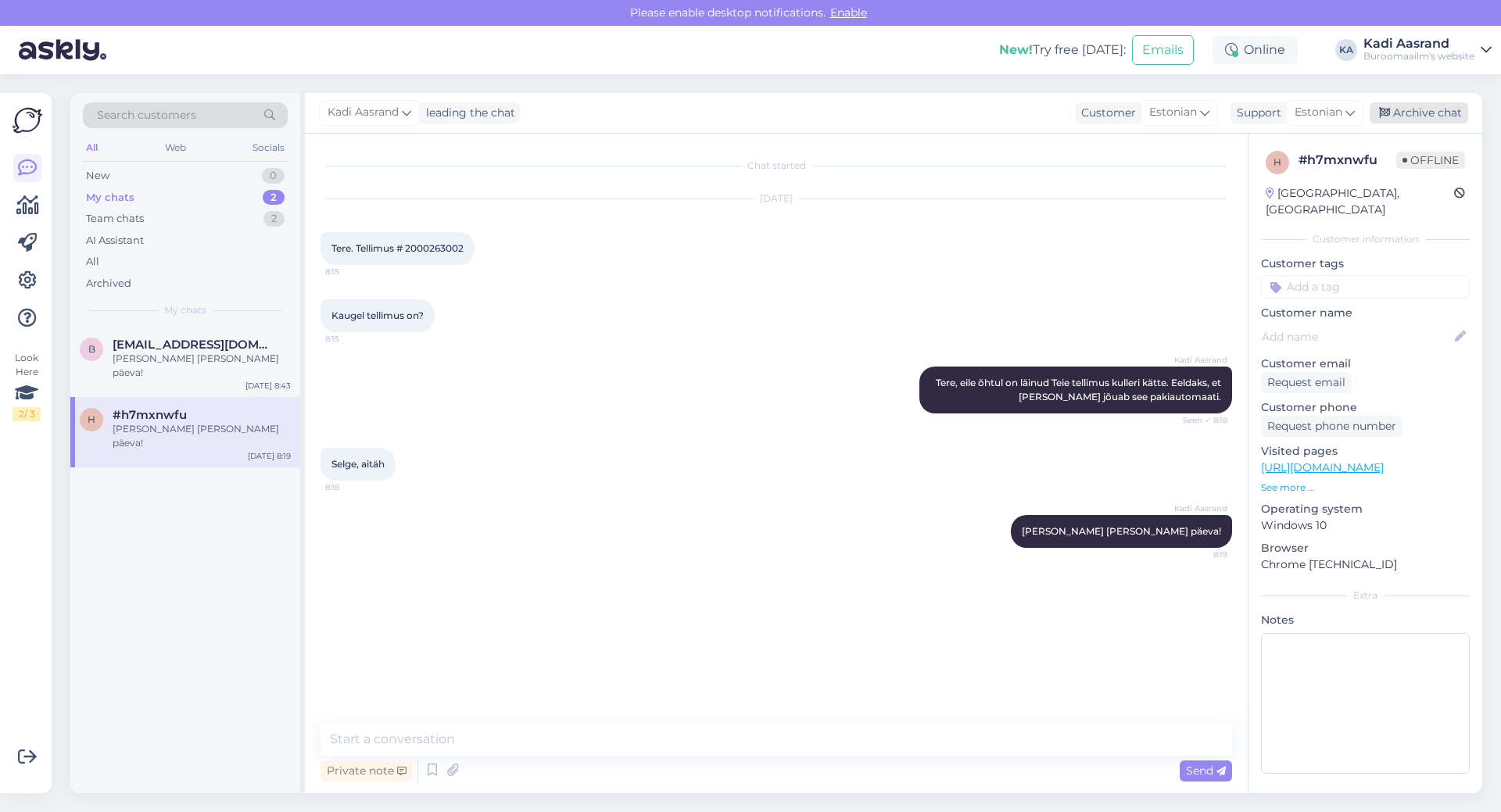
click at [1424, 107] on div "Archive chat" at bounding box center [1419, 112] width 98 height 21
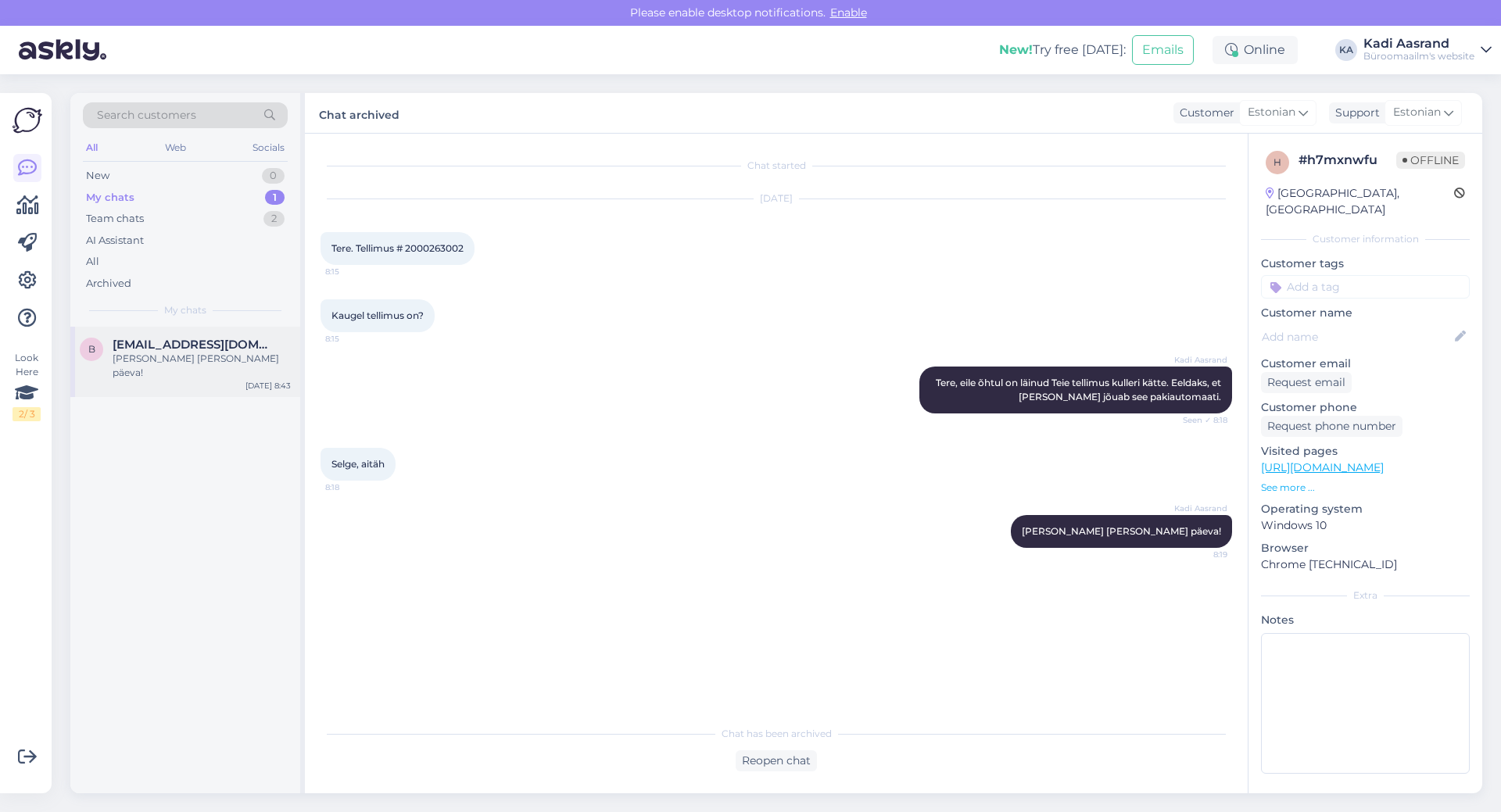
click at [169, 365] on div "[PERSON_NAME] [PERSON_NAME] päeva!" at bounding box center [201, 365] width 179 height 28
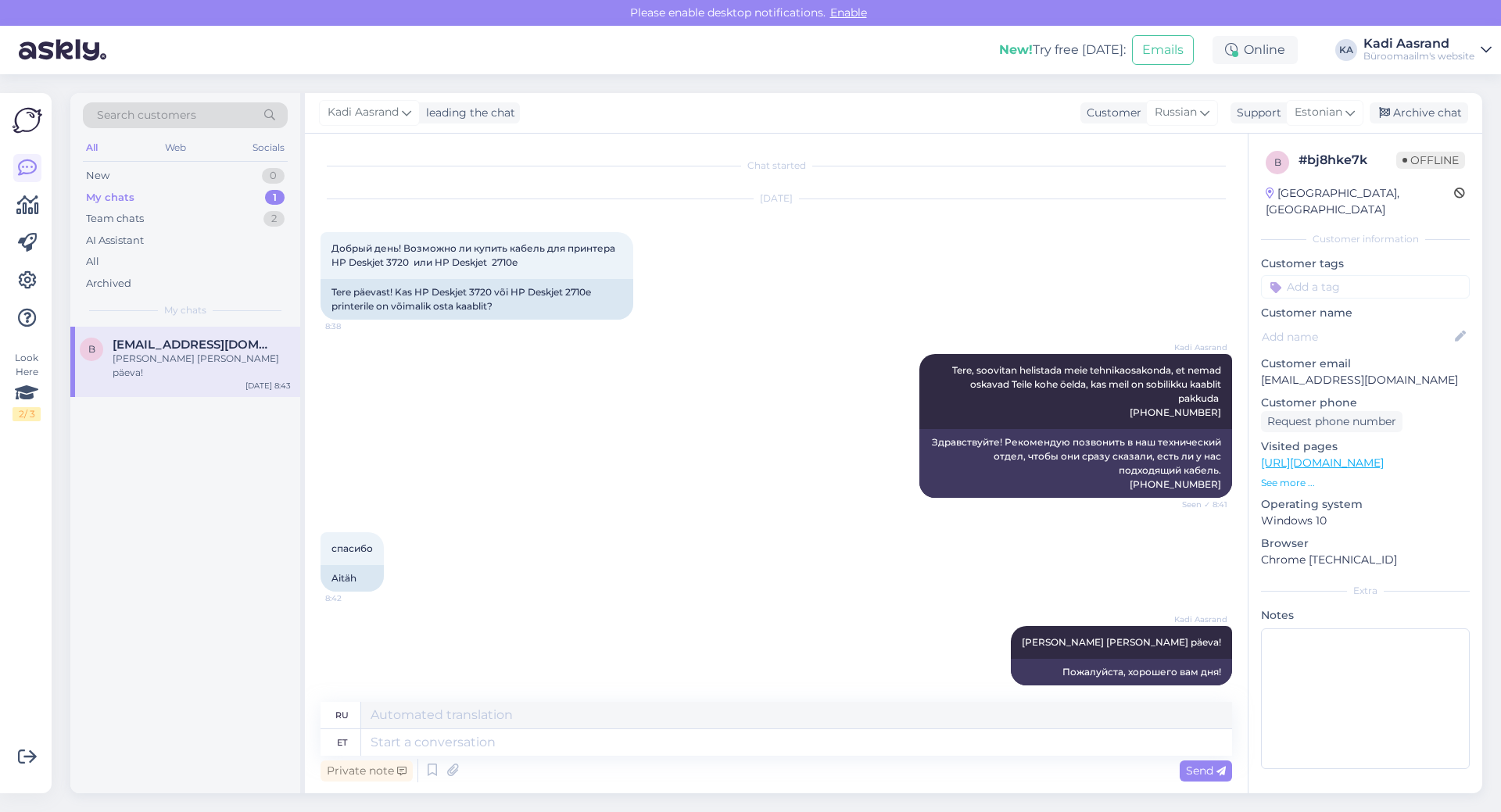
scroll to position [15, 0]
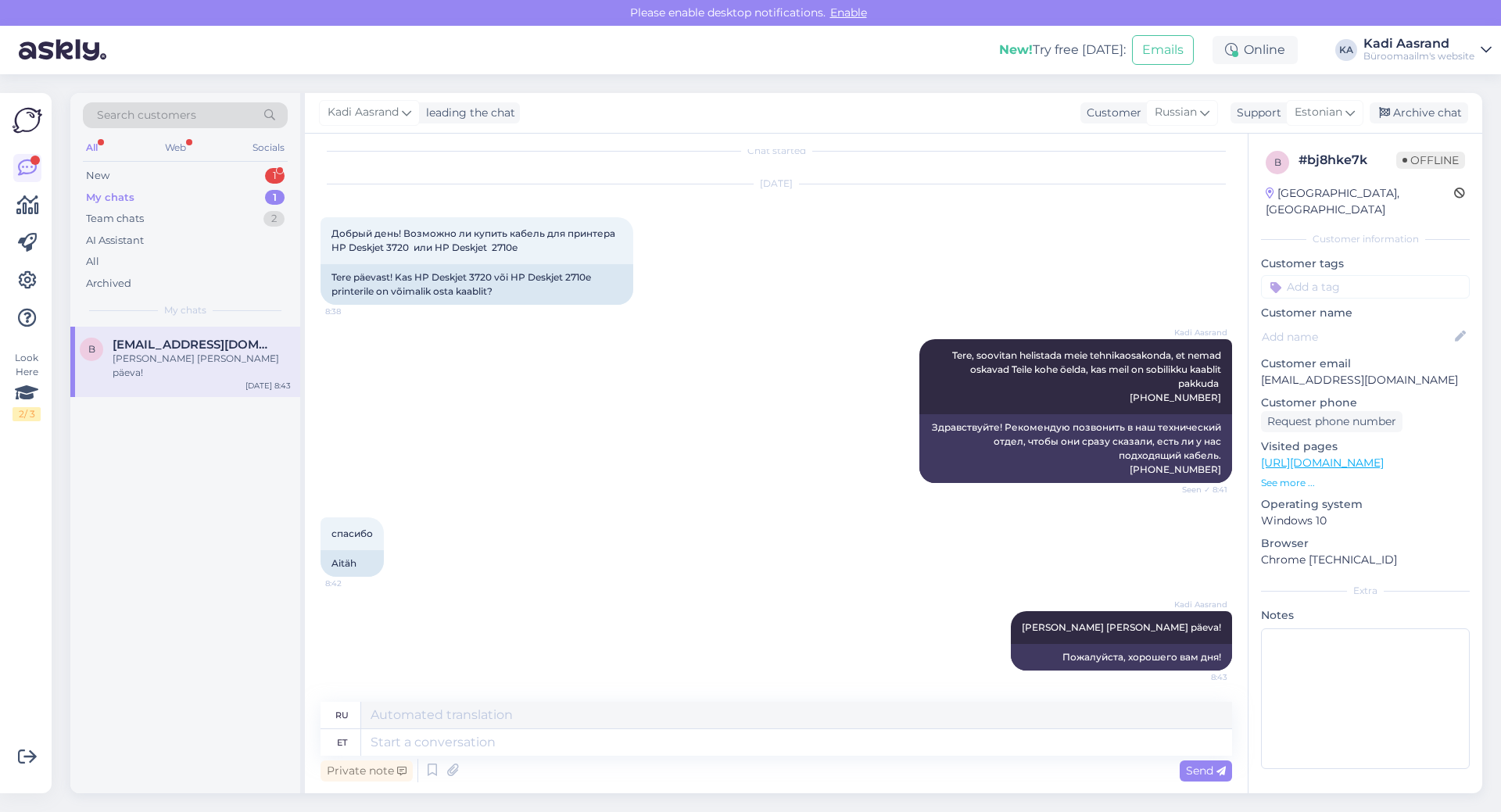
click at [245, 522] on div "b [EMAIL_ADDRESS][DOMAIN_NAME] [PERSON_NAME] [PERSON_NAME] päeva! [DATE] 8:43" at bounding box center [185, 560] width 230 height 467
click at [143, 178] on div "New 1" at bounding box center [185, 176] width 205 height 22
click at [188, 368] on div "y #yryp5y7m 1 Tänud [DATE] 9:02" at bounding box center [185, 354] width 230 height 57
